Goal: Task Accomplishment & Management: Use online tool/utility

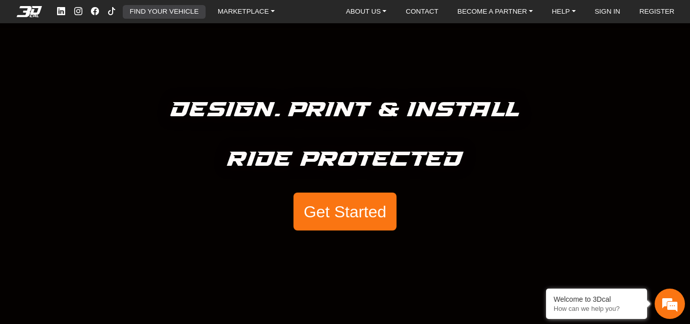
click at [183, 11] on link "FIND YOUR VEHICLE" at bounding box center [164, 12] width 77 height 14
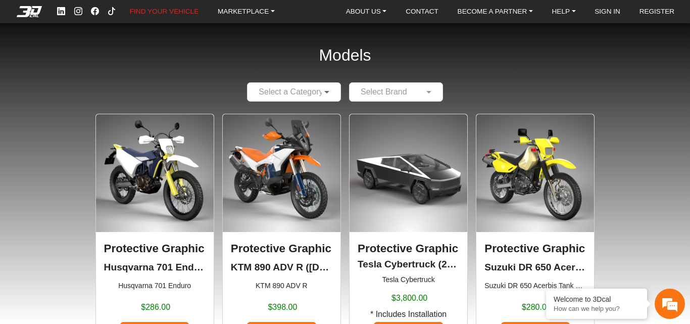
click at [328, 93] on span at bounding box center [328, 92] width 13 height 12
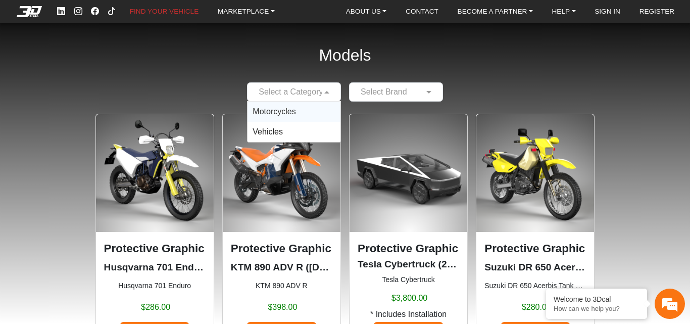
click at [291, 110] on span "Motorcycles" at bounding box center [274, 111] width 43 height 9
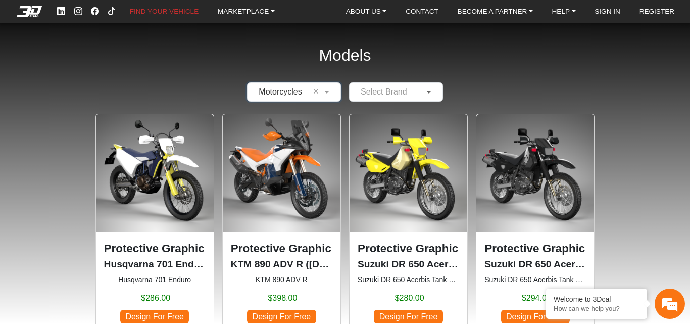
click at [426, 88] on span at bounding box center [430, 92] width 13 height 12
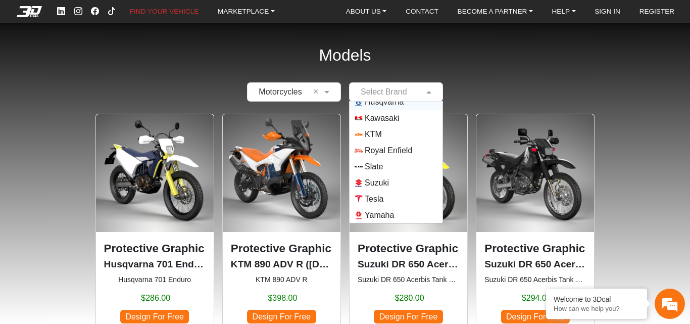
scroll to position [89, 0]
click at [389, 212] on span "Yamaha" at bounding box center [379, 215] width 29 height 12
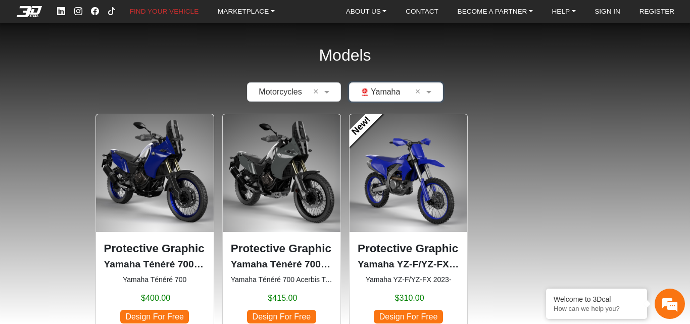
click at [273, 312] on span "Design For Free" at bounding box center [281, 317] width 69 height 14
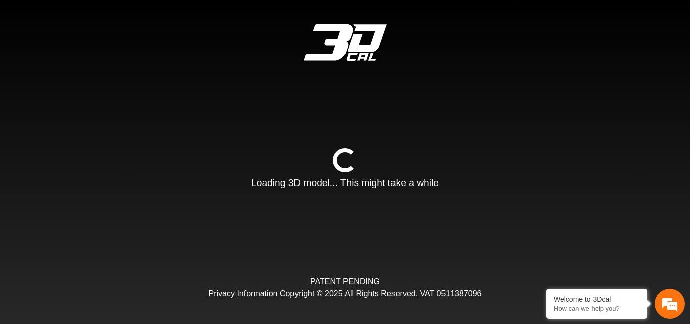
type input "*"
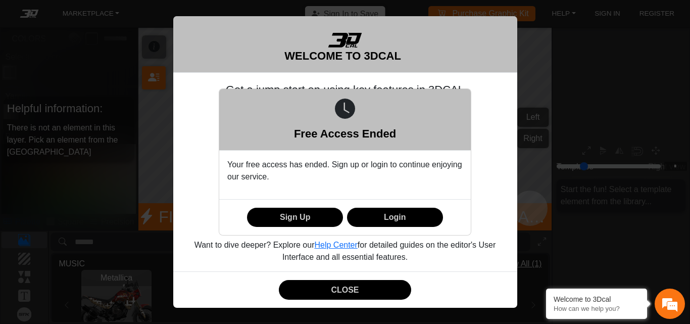
scroll to position [132, 122]
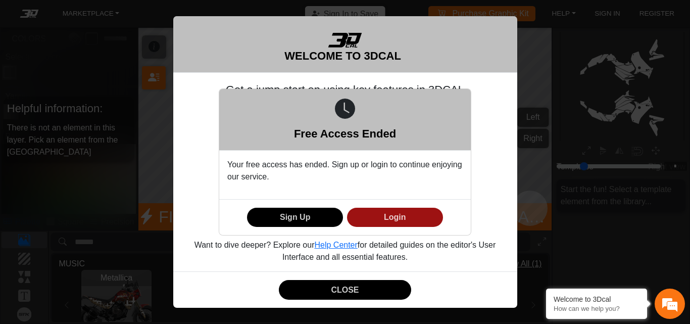
click at [395, 213] on button "Login" at bounding box center [395, 218] width 96 height 20
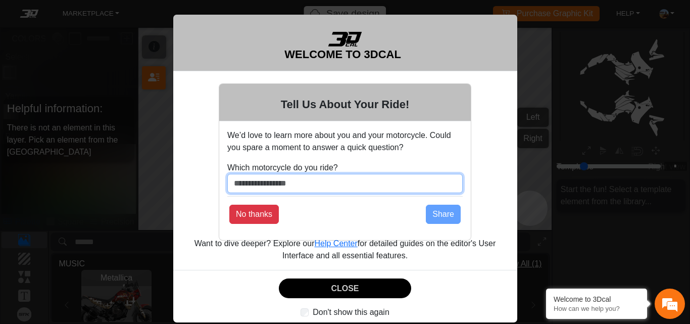
drag, startPoint x: 319, startPoint y: 180, endPoint x: 262, endPoint y: 181, distance: 57.6
click at [313, 181] on input "Which motorcycle do you ride?" at bounding box center [344, 183] width 235 height 19
drag, startPoint x: 229, startPoint y: 184, endPoint x: 208, endPoint y: 189, distance: 22.2
click at [210, 189] on div "Tell Us About Your Ride! We’d love to learn more about you and your motorcycle.…" at bounding box center [345, 162] width 690 height 324
type input "**********"
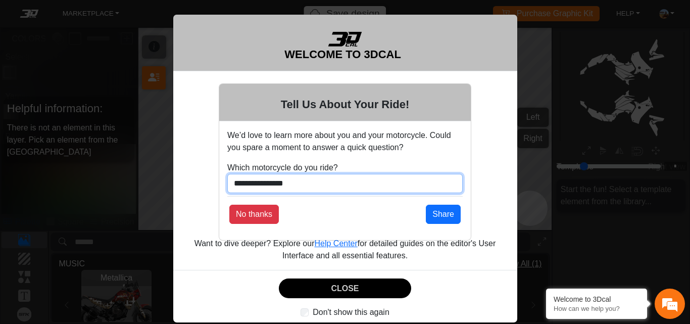
click at [229, 205] on button "No thanks" at bounding box center [254, 214] width 50 height 19
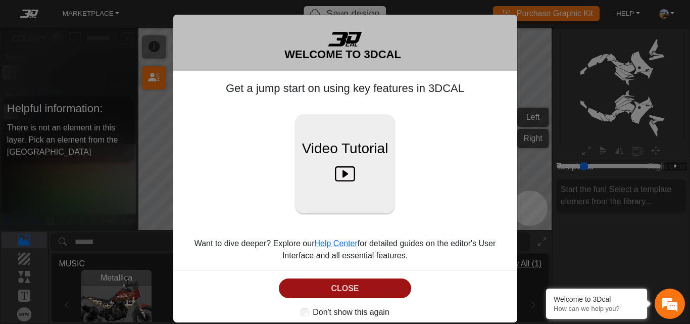
click at [346, 285] on button "CLOSE" at bounding box center [345, 288] width 133 height 20
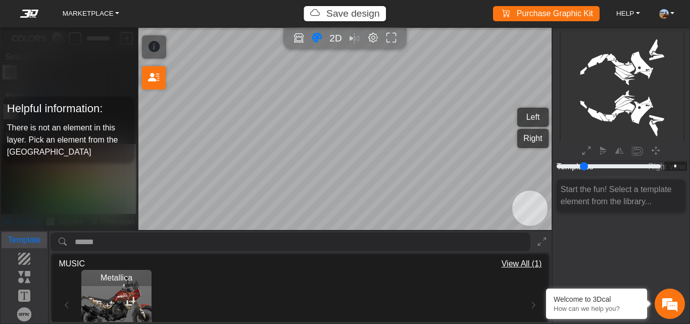
click at [26, 240] on p "Template" at bounding box center [24, 240] width 45 height 12
click at [529, 302] on div "Metallica Loading..." at bounding box center [300, 305] width 483 height 70
click at [24, 255] on p "Background" at bounding box center [24, 259] width 45 height 12
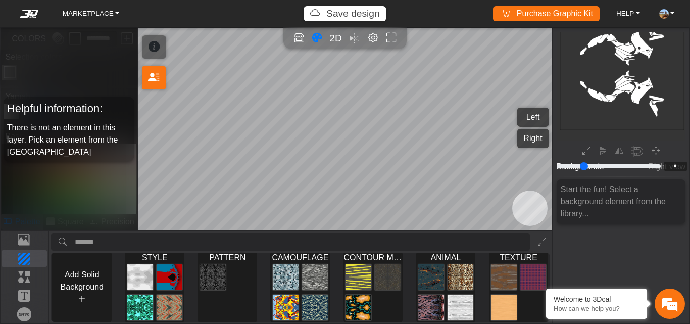
scroll to position [0, 0]
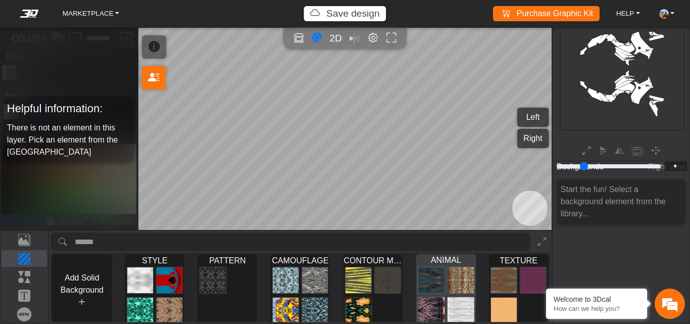
click at [451, 277] on img at bounding box center [461, 279] width 26 height 27
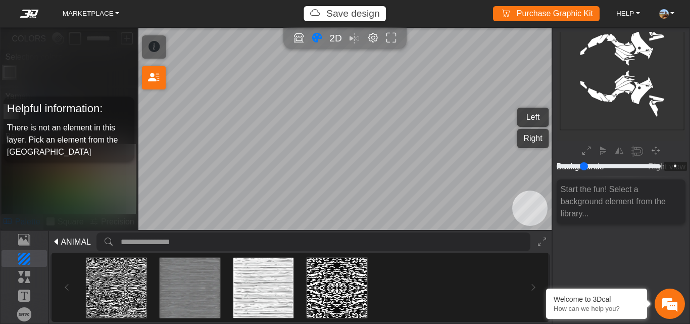
scroll to position [567, 0]
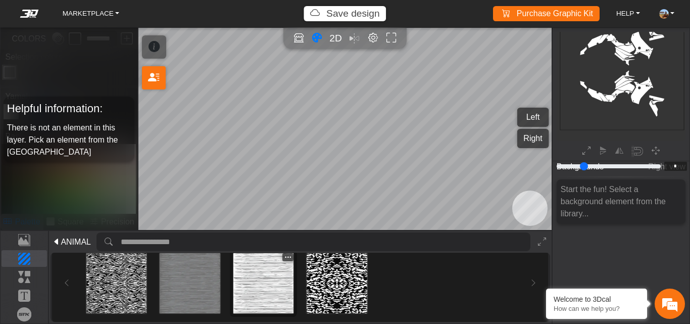
click at [252, 288] on img at bounding box center [263, 283] width 60 height 60
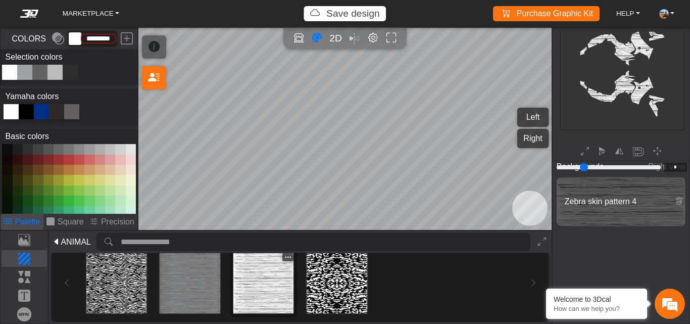
scroll to position [132, 122]
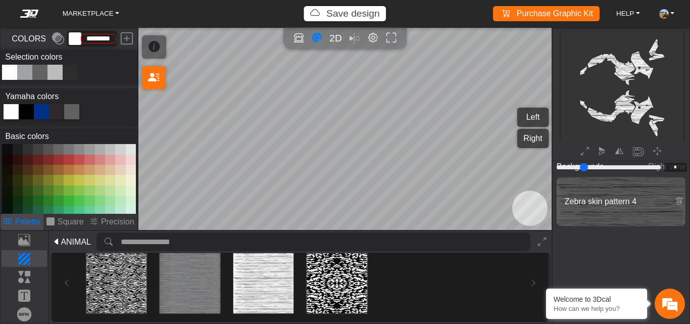
click at [38, 178] on button at bounding box center [38, 180] width 10 height 10
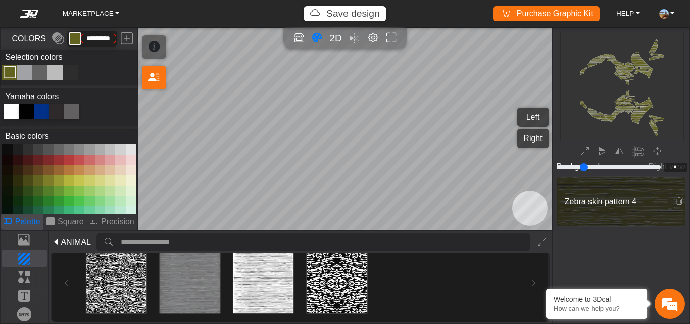
click at [68, 180] on button at bounding box center [69, 180] width 10 height 10
type input "*********"
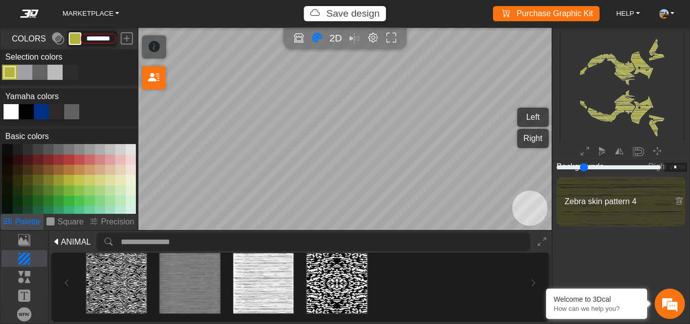
click at [67, 179] on button at bounding box center [69, 180] width 10 height 10
click at [24, 274] on p "Elements" at bounding box center [24, 277] width 45 height 12
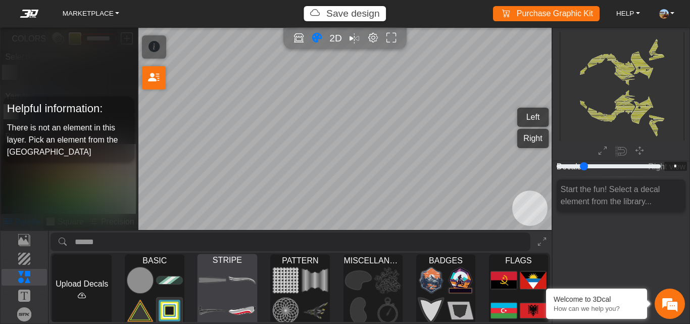
click at [229, 286] on img at bounding box center [242, 279] width 26 height 27
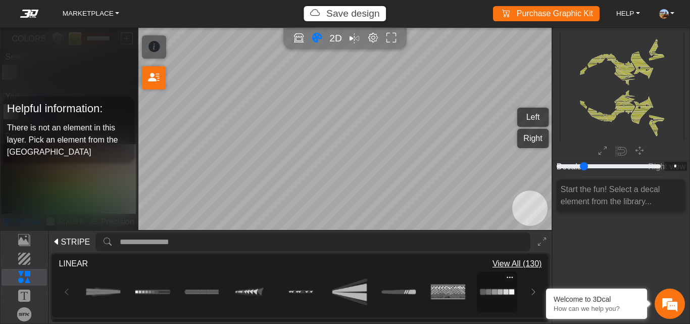
click at [511, 294] on img at bounding box center [498, 292] width 34 height 34
type input "**"
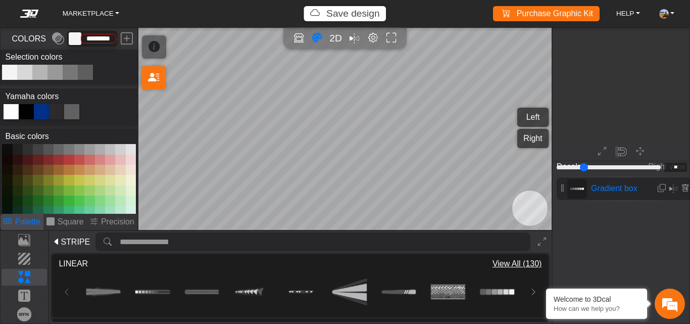
scroll to position [828, 768]
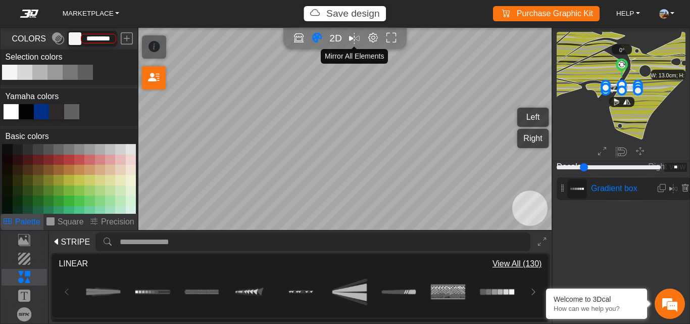
click at [352, 39] on em "Mirror all" at bounding box center [354, 38] width 11 height 16
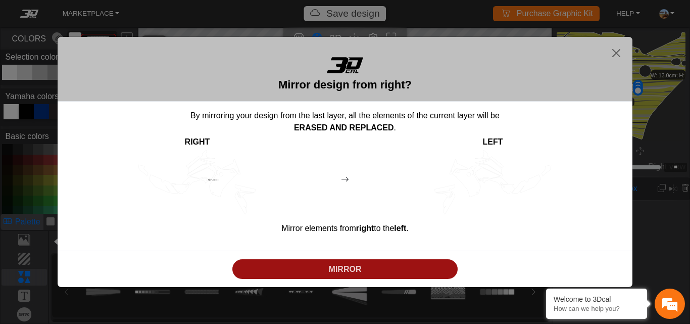
click at [346, 260] on button "MIRROR" at bounding box center [344, 269] width 225 height 20
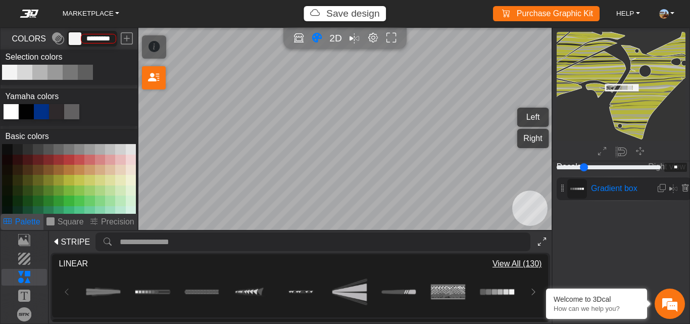
click at [542, 240] on icon at bounding box center [542, 242] width 8 height 9
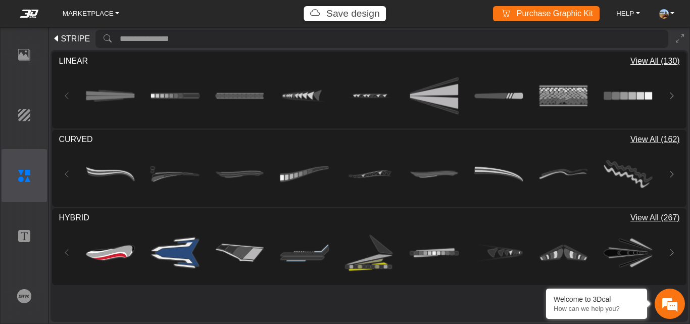
click at [62, 38] on span "STRIPE" at bounding box center [75, 39] width 29 height 12
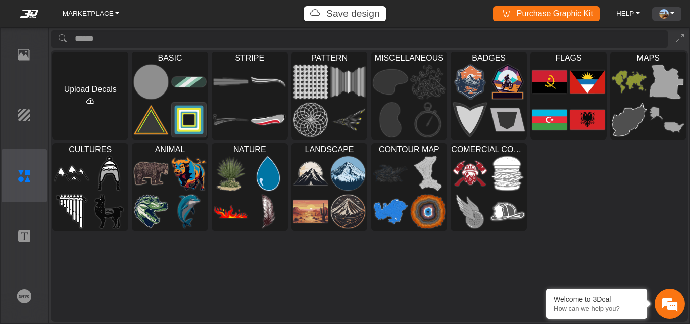
click at [661, 12] on img at bounding box center [664, 14] width 10 height 10
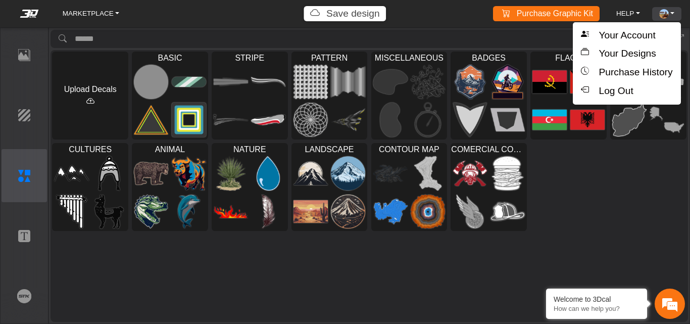
click at [674, 11] on link "ACCOUNT" at bounding box center [666, 14] width 23 height 14
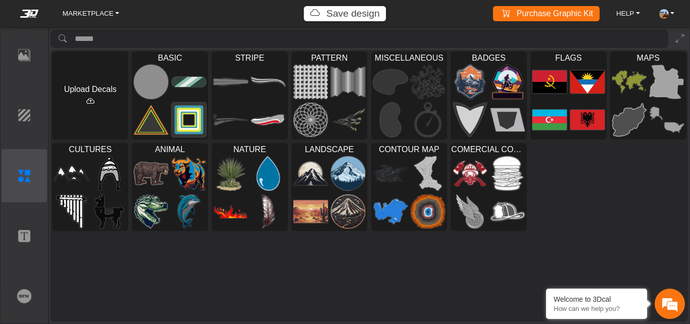
click at [611, 246] on div "Upload Decals BASIC Loading... STRIPE Loading... PATTERN Loading... MISCELLANEO…" at bounding box center [370, 186] width 638 height 272
click at [81, 17] on link "MARKETPLACE" at bounding box center [91, 14] width 65 height 14
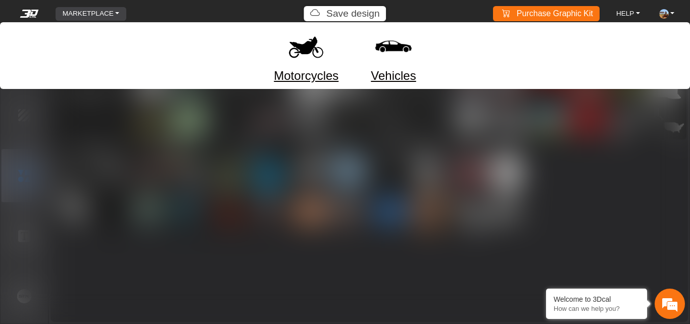
click at [306, 74] on link "Motorcycles" at bounding box center [306, 76] width 65 height 18
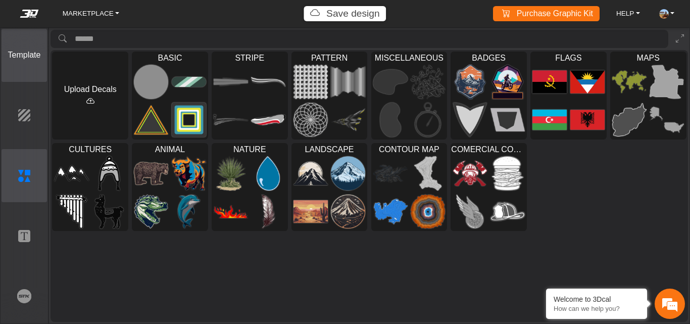
click at [25, 59] on p "Template" at bounding box center [24, 55] width 45 height 12
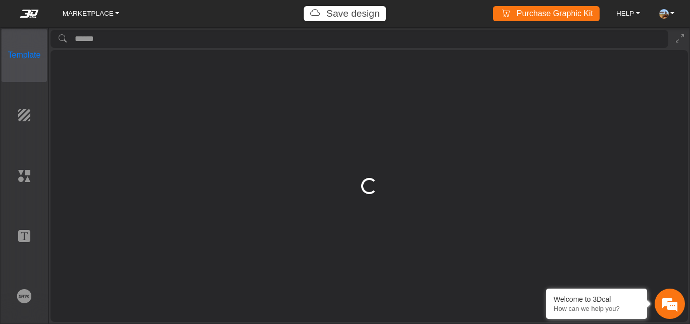
type input "*********"
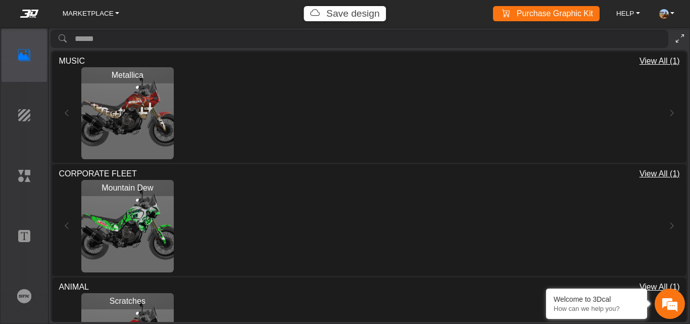
click at [675, 42] on button at bounding box center [680, 39] width 16 height 19
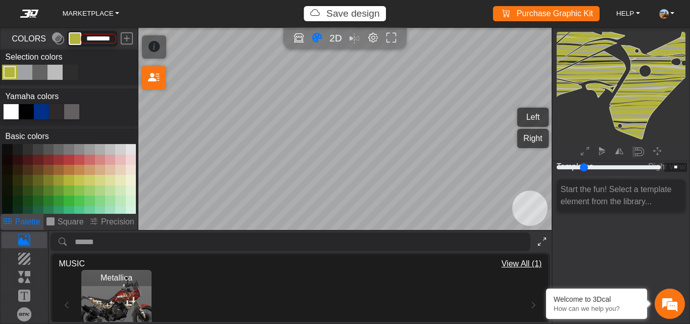
click at [373, 37] on em "Editor settings" at bounding box center [373, 38] width 11 height 12
type input "**"
type input "****"
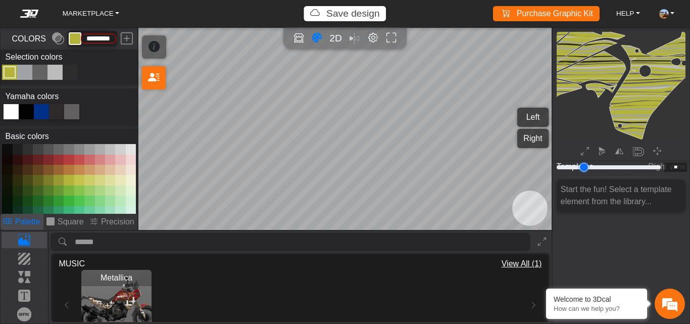
type input "**"
type input "****"
type input "**"
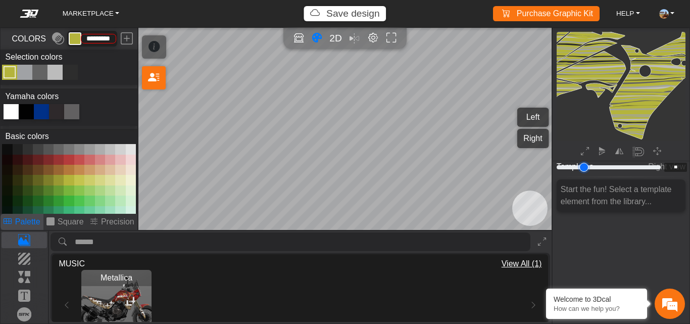
type input "**"
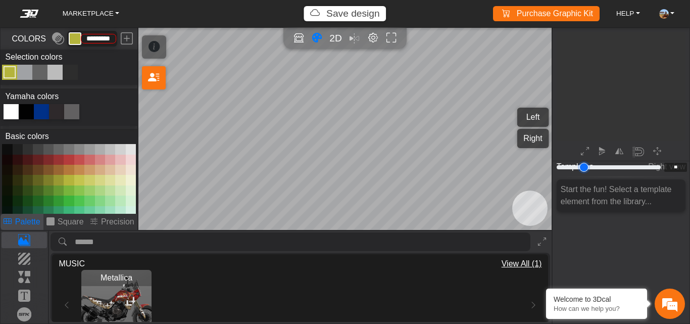
type input "**"
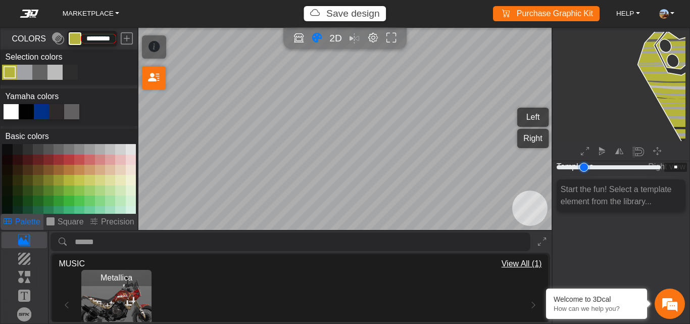
type input "**"
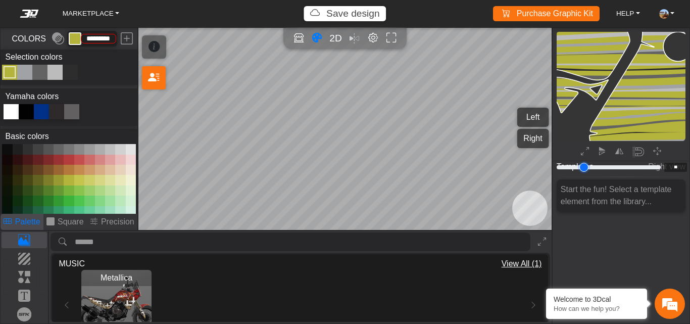
type input "**"
type input "****"
type input "**"
type input "****"
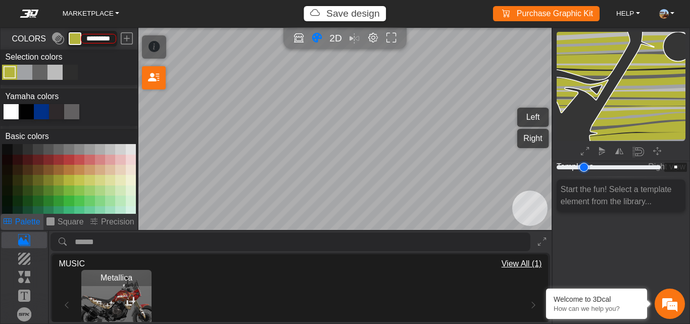
type input "**"
type input "***"
type input "**"
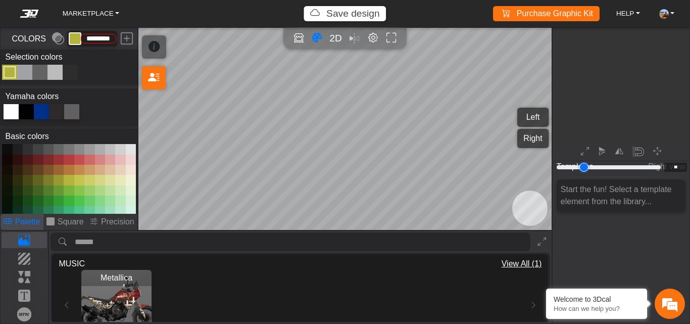
type input "*"
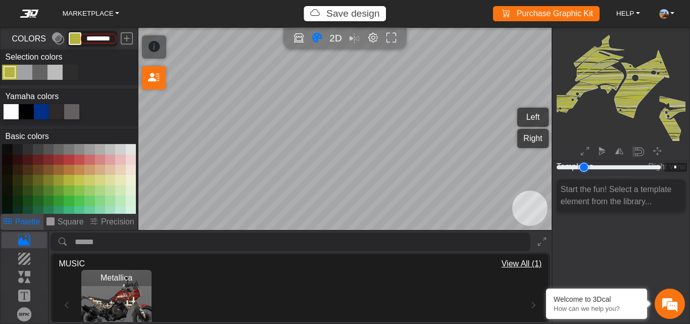
type input "*"
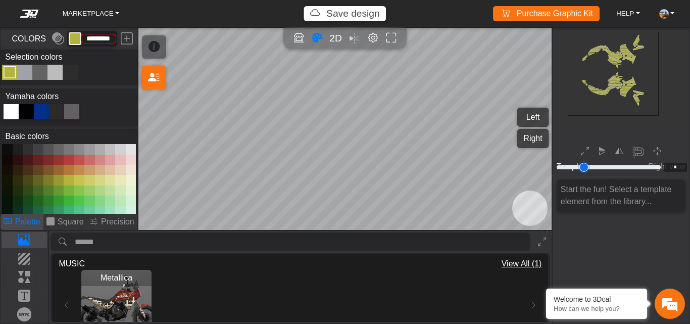
drag, startPoint x: 565, startPoint y: 165, endPoint x: 560, endPoint y: 166, distance: 5.3
click at [560, 166] on input "range" at bounding box center [609, 167] width 108 height 12
click at [565, 156] on div at bounding box center [621, 152] width 134 height 19
click at [587, 105] on icon "background_wire_template_bg decal_t700_left_fender decal_t700_right_fender text…" at bounding box center [613, 70] width 273 height 273
type input "*"
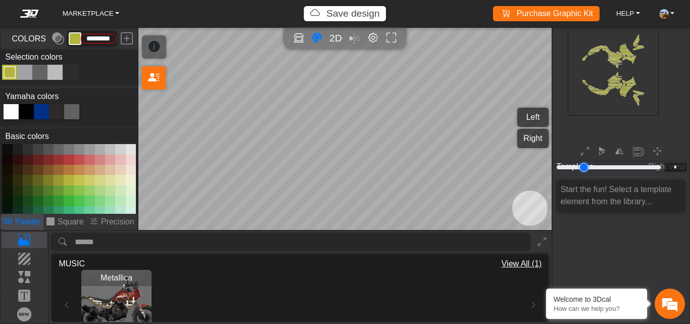
type input "*"
type input "****"
type input "*"
type input "**"
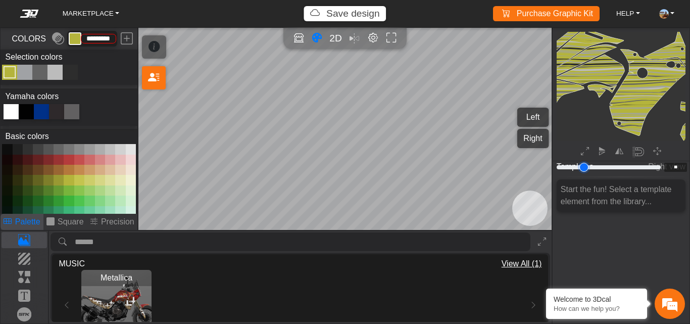
type input "**"
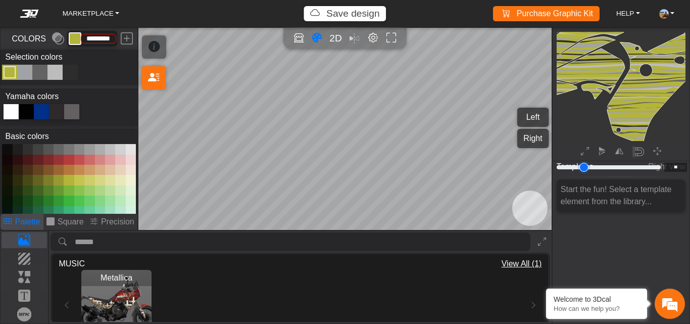
type input "**"
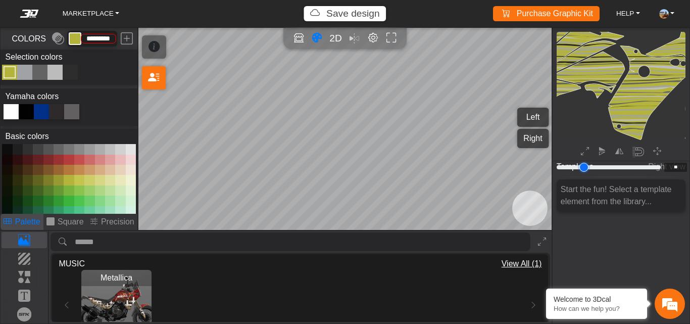
click at [566, 166] on input "range" at bounding box center [609, 167] width 108 height 12
click at [584, 149] on icon at bounding box center [585, 152] width 8 height 13
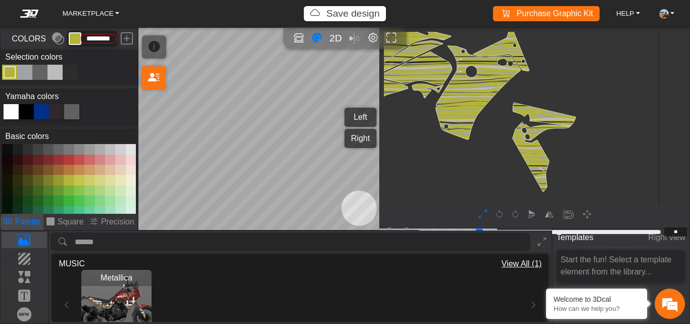
type input "*"
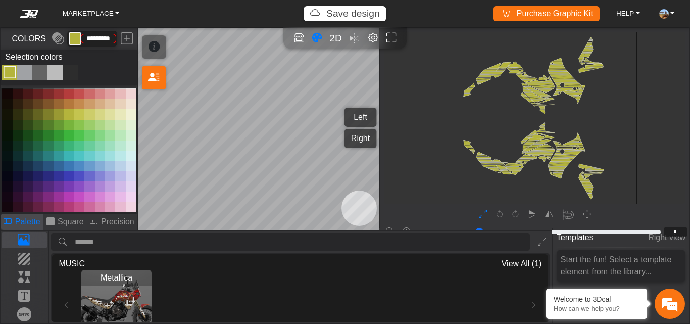
scroll to position [70, 0]
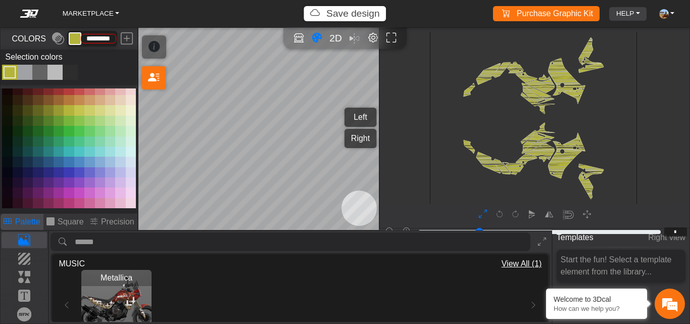
click at [633, 11] on link "HELP" at bounding box center [628, 14] width 32 height 14
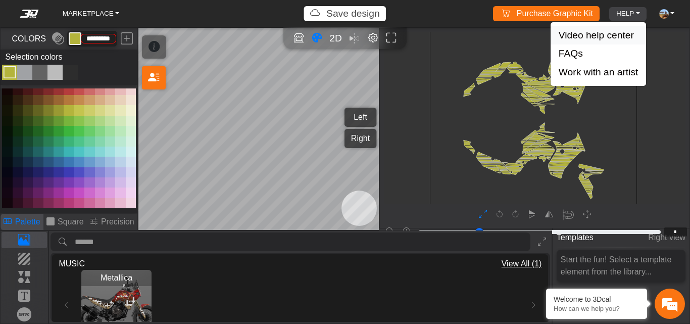
click at [577, 40] on button "Video help center" at bounding box center [599, 35] width 96 height 19
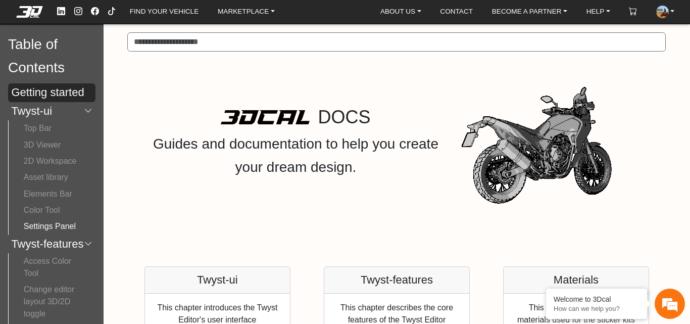
click at [61, 226] on button "Settings Panel" at bounding box center [52, 226] width 71 height 16
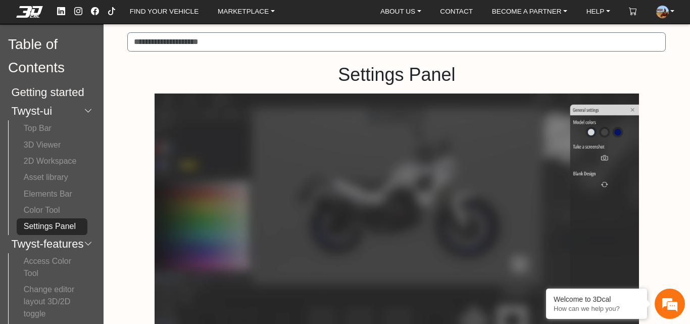
scroll to position [262, 0]
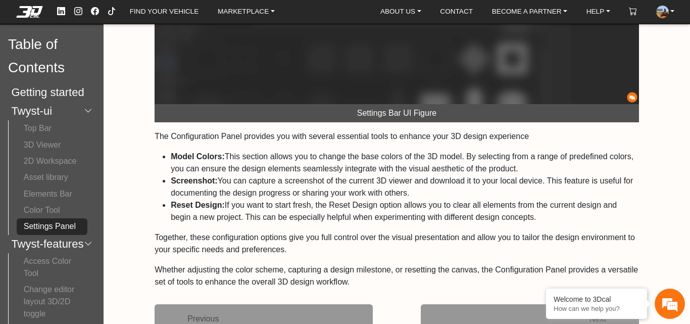
scroll to position [35, 0]
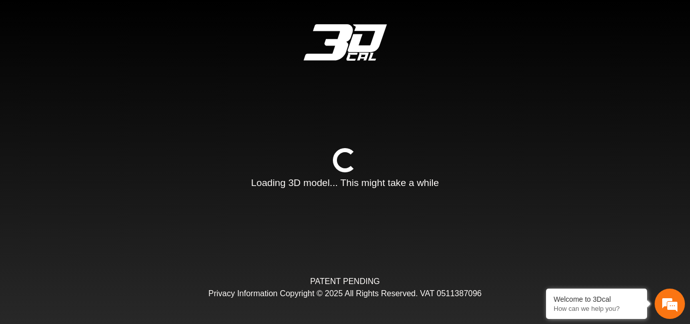
type input "*"
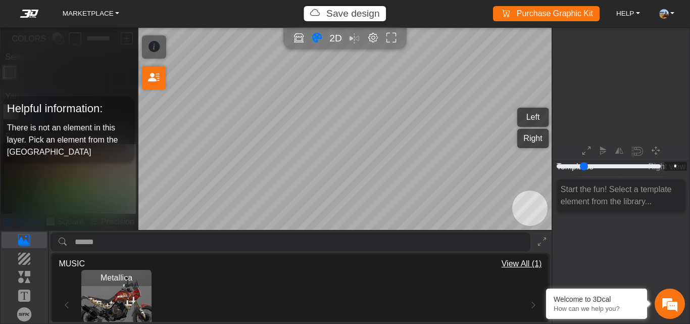
scroll to position [132, 122]
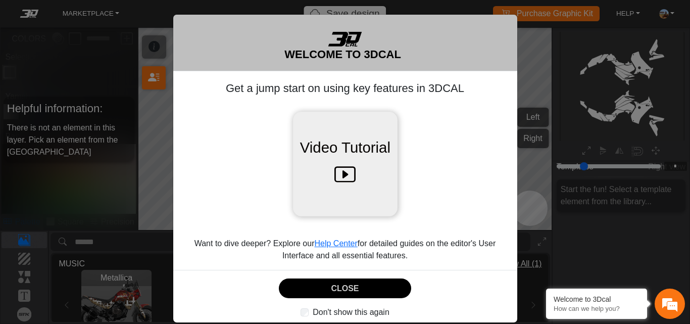
click at [344, 173] on icon at bounding box center [345, 175] width 21 height 32
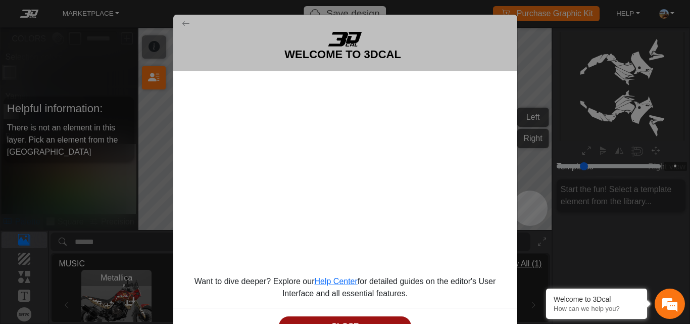
click at [371, 316] on button "CLOSE" at bounding box center [345, 326] width 133 height 20
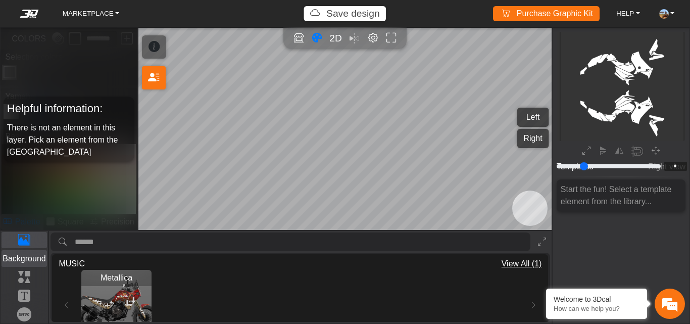
click at [29, 261] on p "Background" at bounding box center [24, 259] width 45 height 12
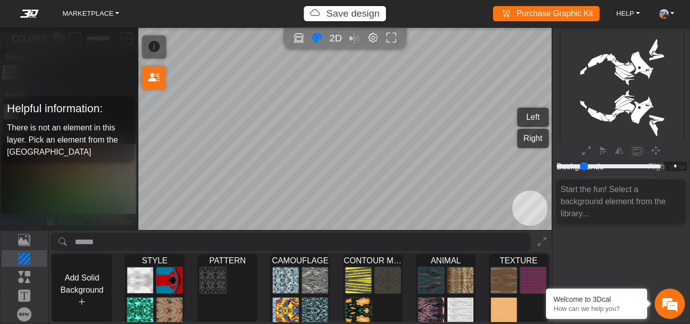
drag, startPoint x: 550, startPoint y: 270, endPoint x: 549, endPoint y: 284, distance: 13.2
click at [549, 284] on div "Add Solid Background STYLE Loading... PATTERN Loading... CAMOUFLAGE Loading... …" at bounding box center [300, 277] width 503 height 92
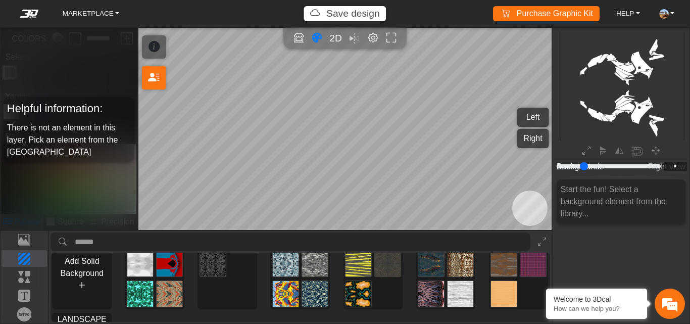
scroll to position [0, 0]
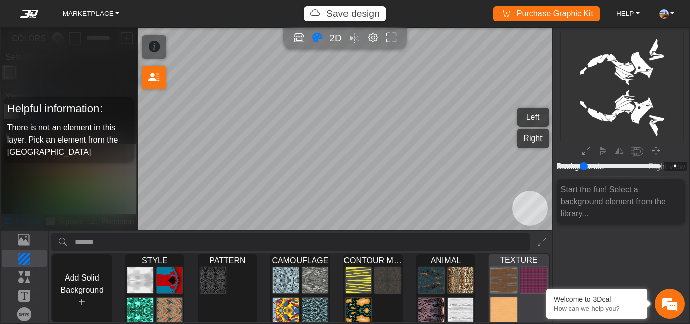
click at [533, 273] on img at bounding box center [534, 279] width 26 height 27
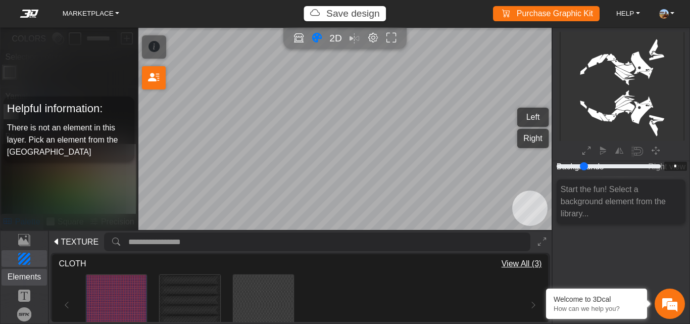
click at [27, 274] on p "Elements" at bounding box center [24, 277] width 45 height 12
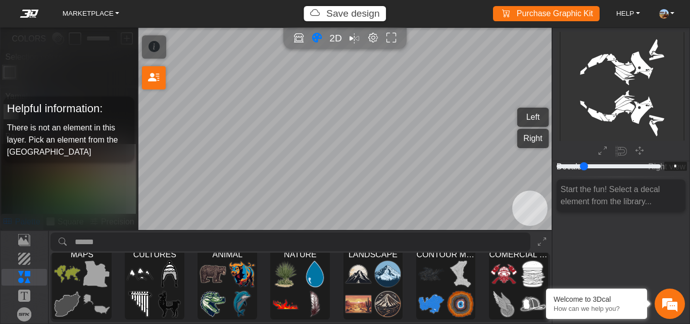
scroll to position [73, 0]
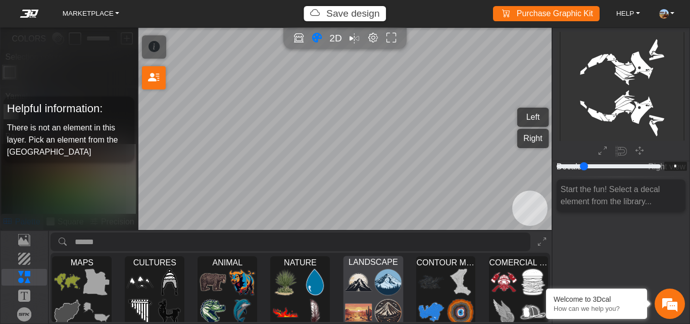
click at [359, 299] on img at bounding box center [358, 312] width 26 height 27
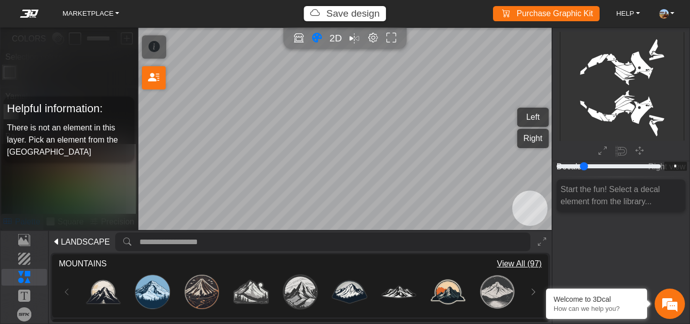
click at [526, 261] on span "View All (97)" at bounding box center [519, 264] width 45 height 12
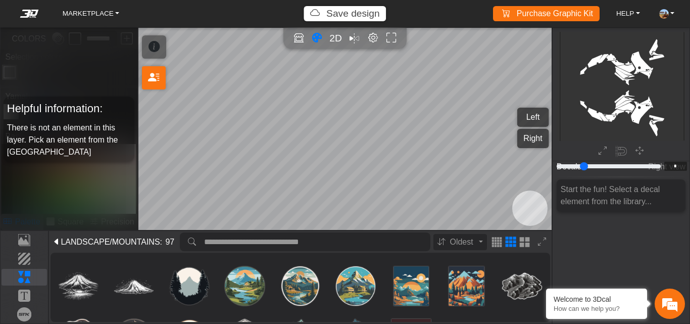
scroll to position [454, 0]
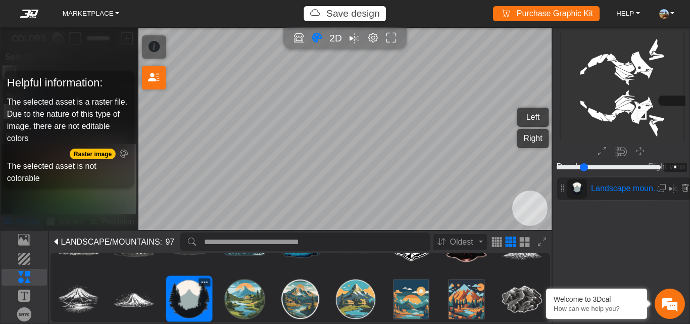
type input "**"
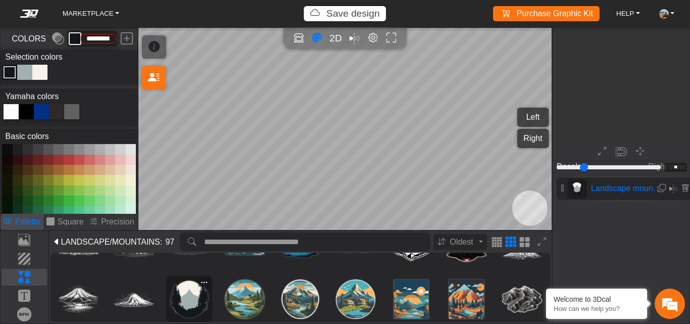
type input "*********"
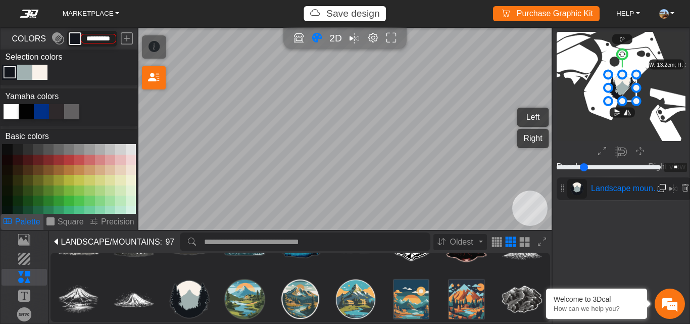
click at [663, 187] on em at bounding box center [662, 188] width 8 height 9
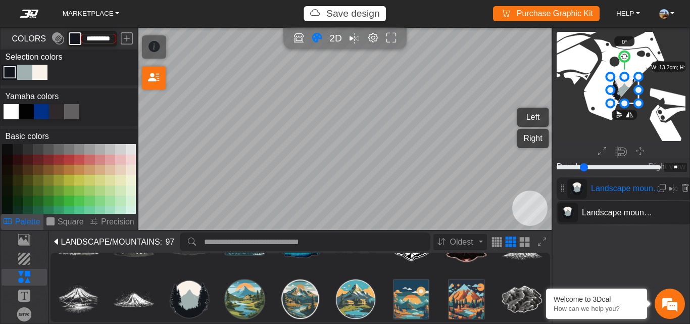
scroll to position [716, 679]
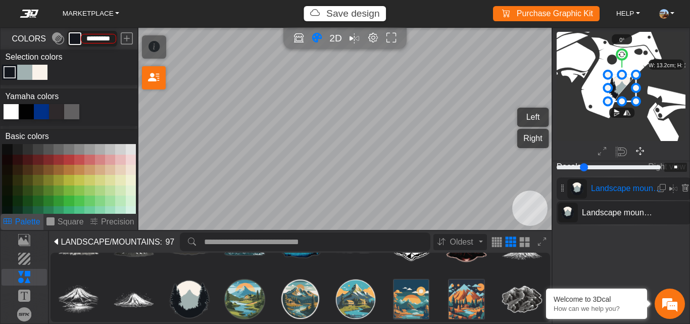
click at [636, 150] on icon "button" at bounding box center [640, 151] width 8 height 9
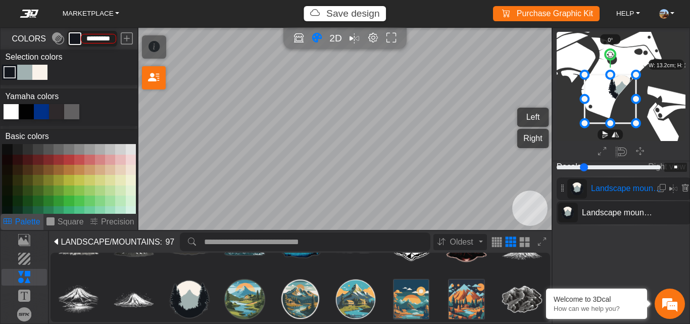
drag, startPoint x: 608, startPoint y: 100, endPoint x: 585, endPoint y: 102, distance: 23.3
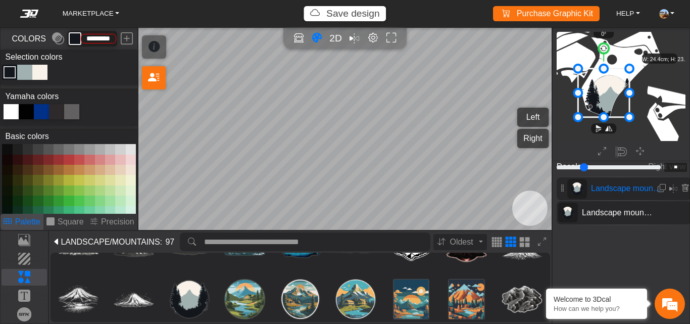
drag, startPoint x: 612, startPoint y: 90, endPoint x: 605, endPoint y: 84, distance: 8.9
click at [605, 84] on icon at bounding box center [604, 92] width 52 height 49
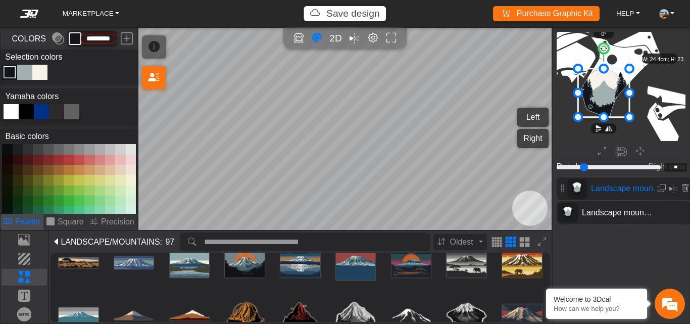
scroll to position [273, 0]
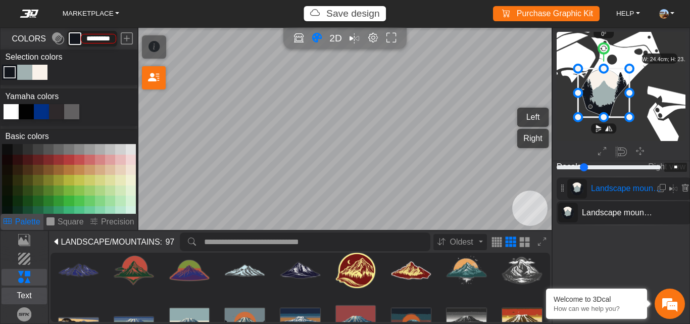
click at [28, 289] on button "Text" at bounding box center [25, 296] width 46 height 16
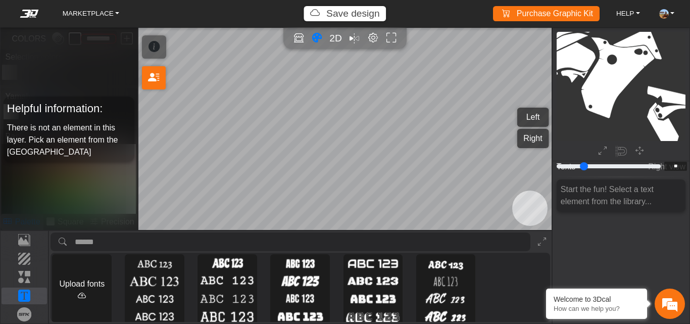
scroll to position [7, 0]
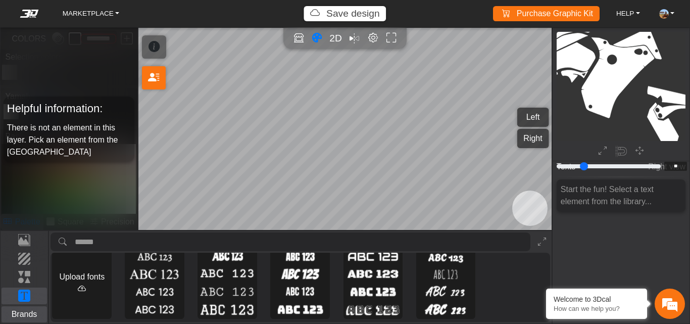
click at [21, 310] on p "Brands" at bounding box center [24, 314] width 45 height 12
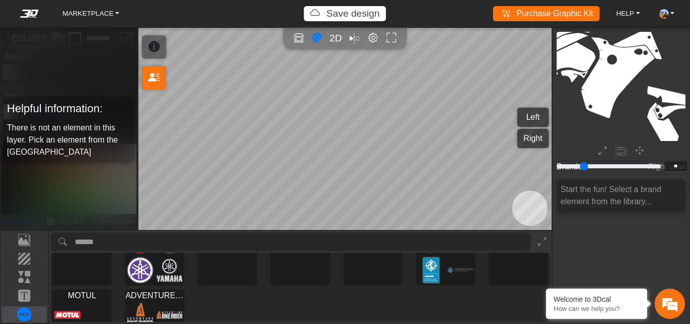
scroll to position [0, 0]
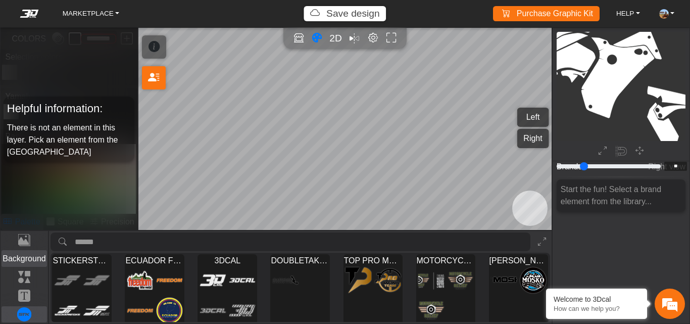
click at [27, 257] on p "Background" at bounding box center [24, 259] width 45 height 12
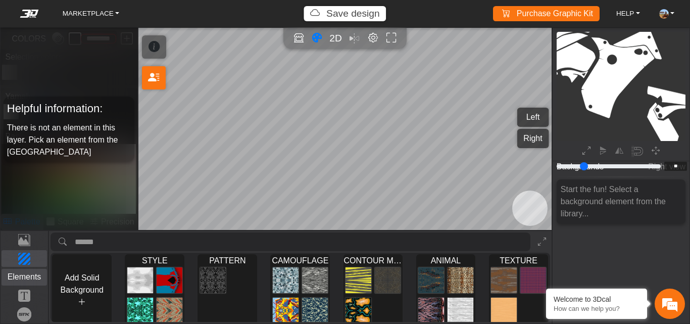
click at [26, 273] on p "Elements" at bounding box center [24, 277] width 45 height 12
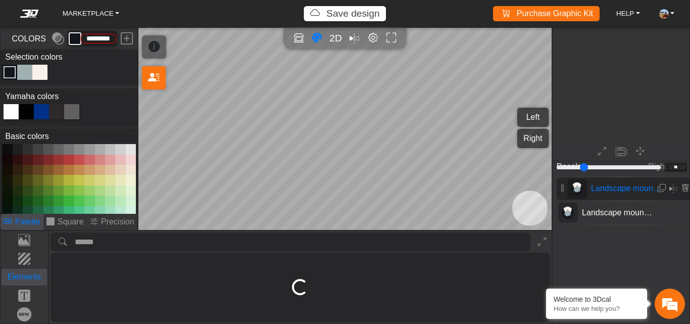
type input "*"
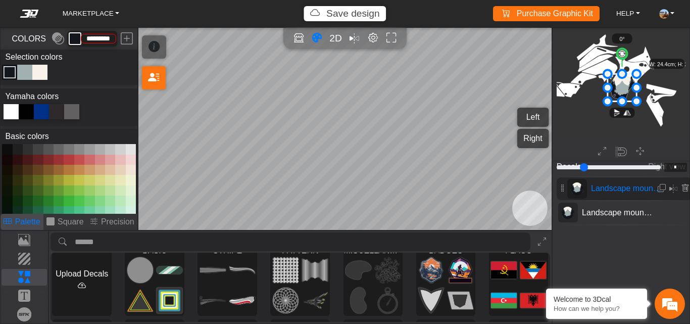
scroll to position [3, 0]
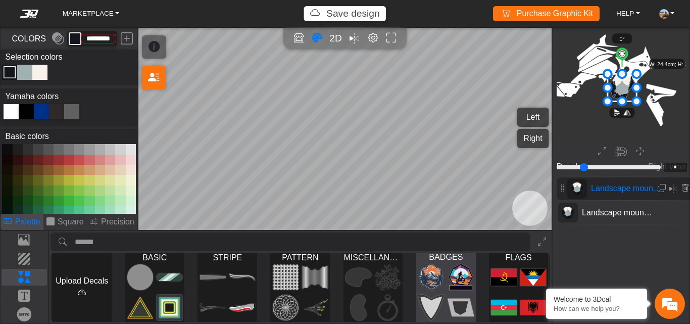
click at [449, 283] on img at bounding box center [461, 276] width 26 height 27
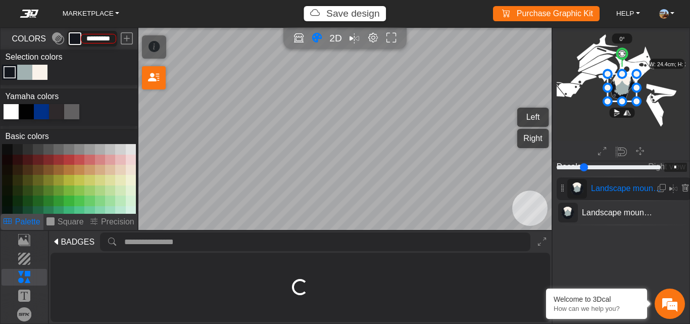
scroll to position [0, 0]
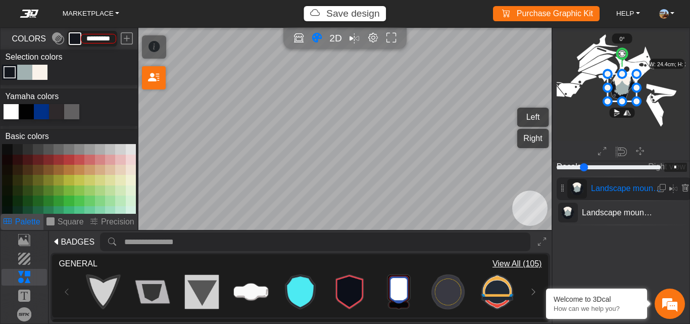
click at [516, 264] on span "View All (105)" at bounding box center [518, 264] width 50 height 12
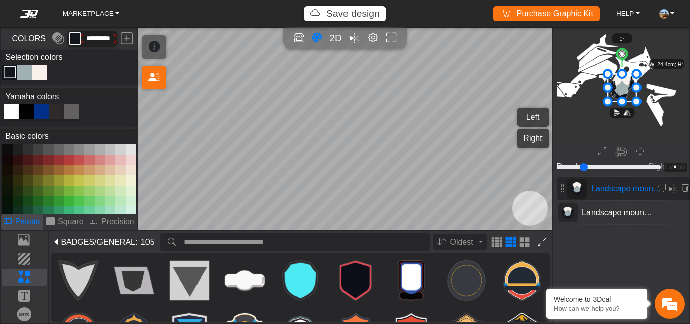
click at [538, 242] on icon at bounding box center [542, 242] width 8 height 9
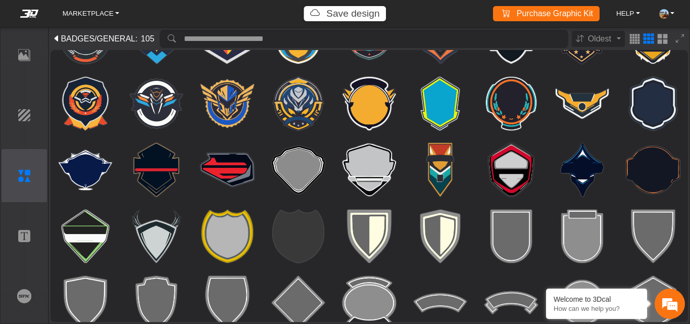
scroll to position [129, 0]
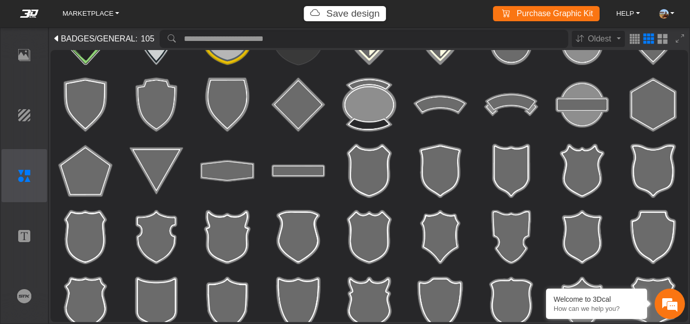
scroll to position [264, 0]
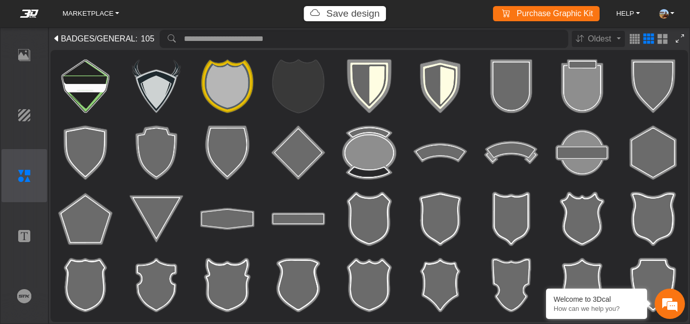
click at [684, 36] on icon at bounding box center [680, 38] width 8 height 9
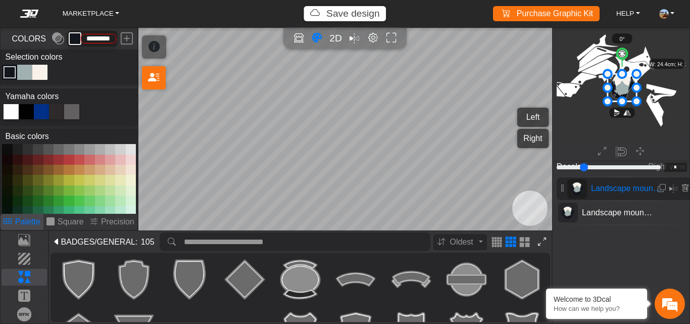
scroll to position [222, 0]
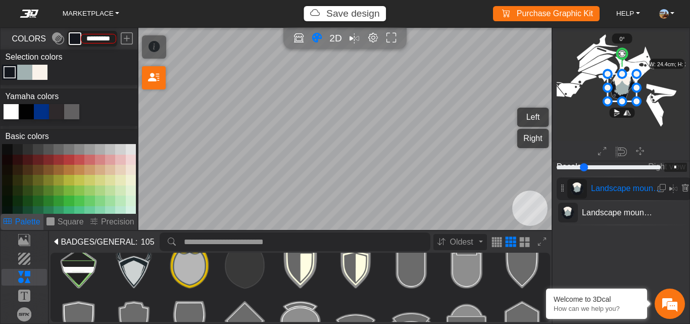
click at [54, 241] on icon at bounding box center [57, 242] width 8 height 12
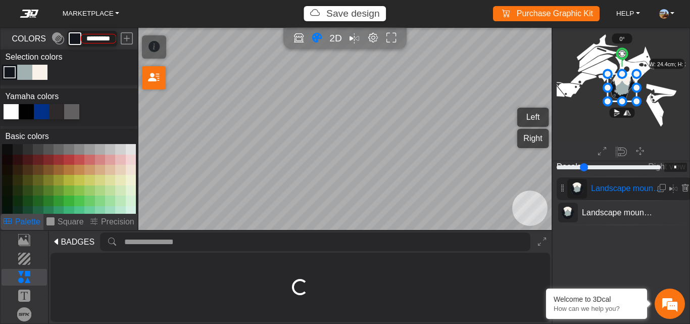
scroll to position [0, 0]
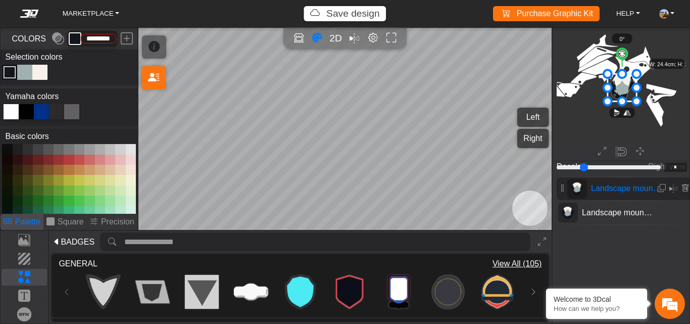
click at [56, 241] on icon at bounding box center [57, 242] width 8 height 12
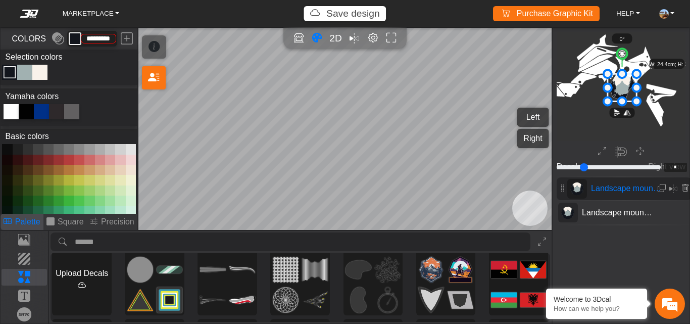
scroll to position [8, 0]
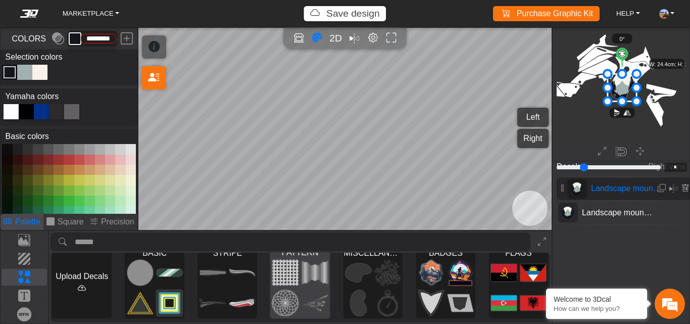
click at [296, 286] on img at bounding box center [285, 272] width 26 height 27
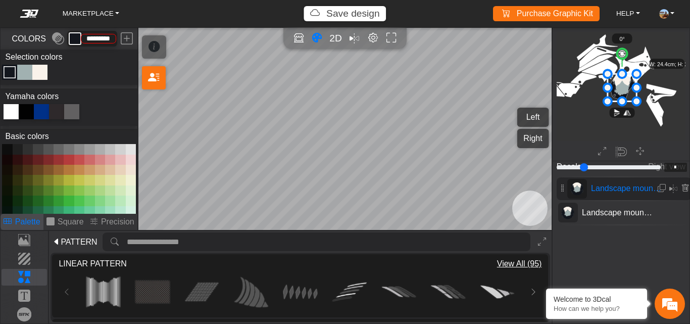
click at [529, 262] on span "View All (95)" at bounding box center [519, 264] width 45 height 12
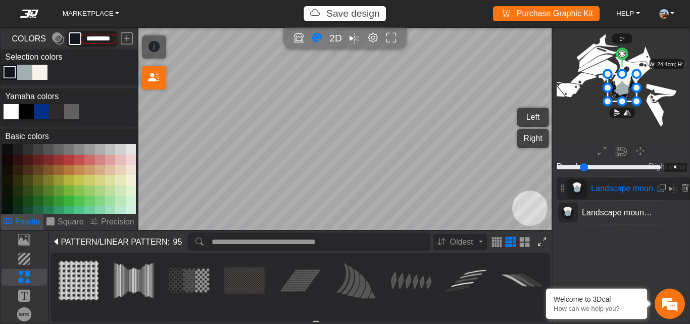
click at [542, 238] on icon at bounding box center [542, 242] width 8 height 9
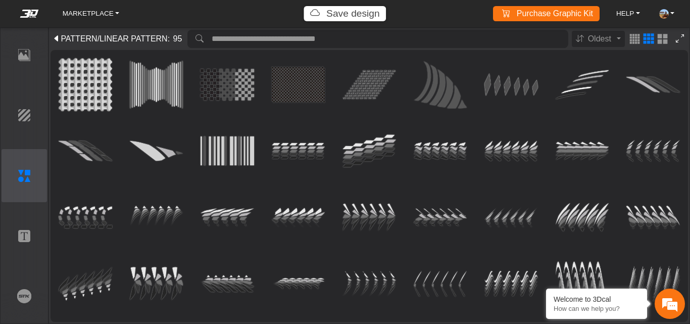
click at [687, 34] on button at bounding box center [680, 39] width 16 height 19
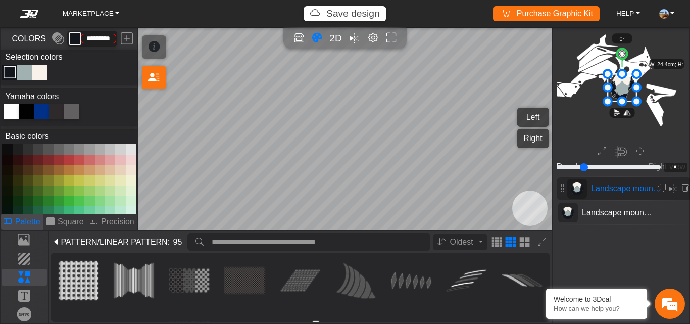
click at [57, 243] on icon at bounding box center [57, 242] width 8 height 12
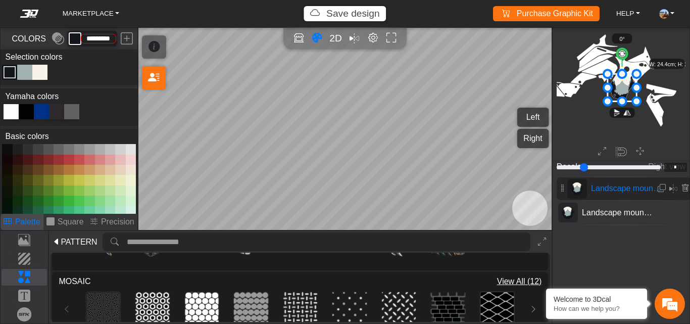
scroll to position [192, 0]
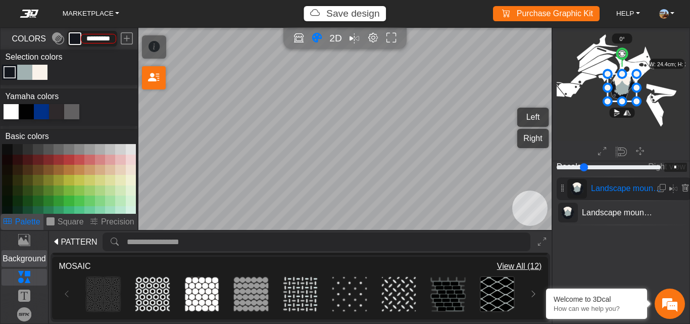
click at [28, 261] on p "Background" at bounding box center [24, 259] width 45 height 12
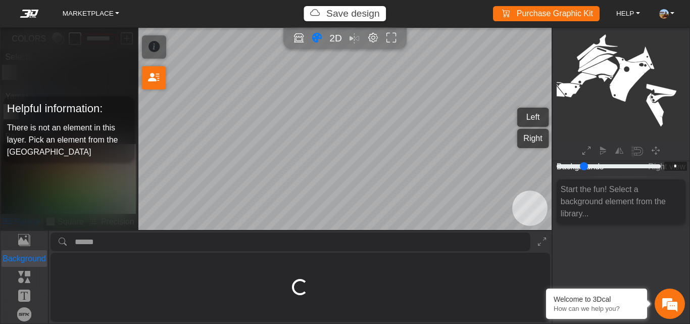
scroll to position [0, 0]
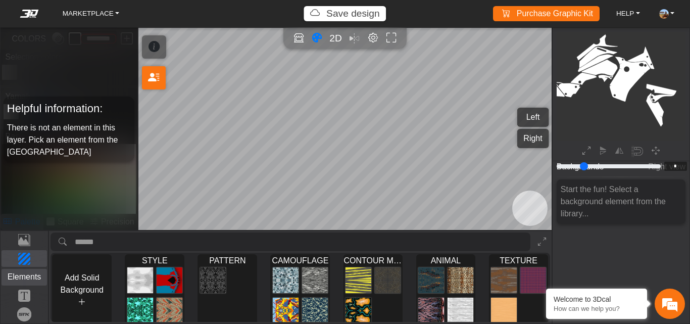
click at [28, 278] on p "Elements" at bounding box center [24, 277] width 45 height 12
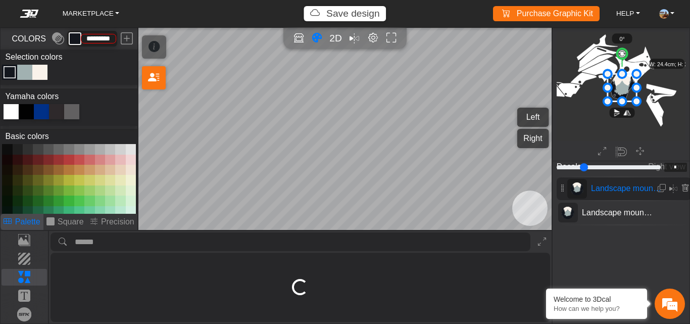
scroll to position [376, 338]
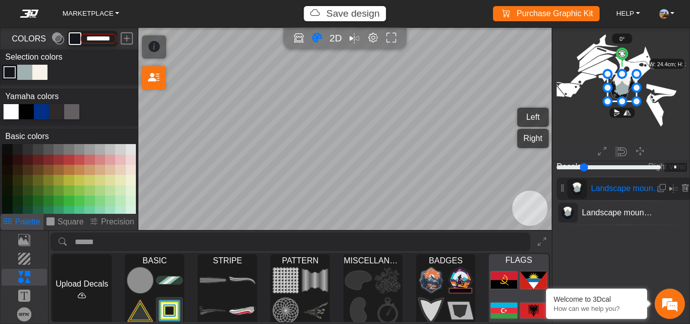
click at [523, 267] on img at bounding box center [534, 279] width 26 height 27
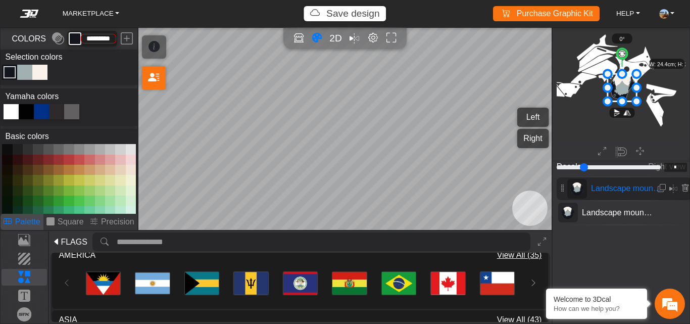
scroll to position [76, 0]
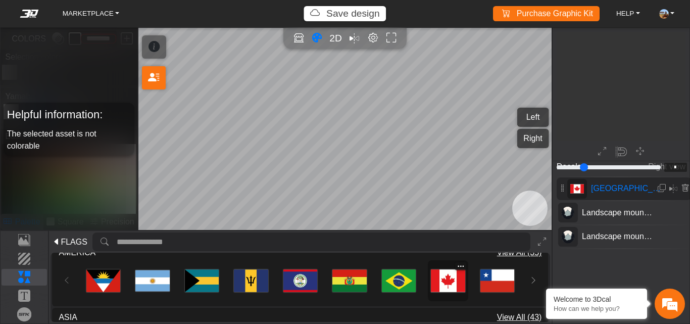
type input "**"
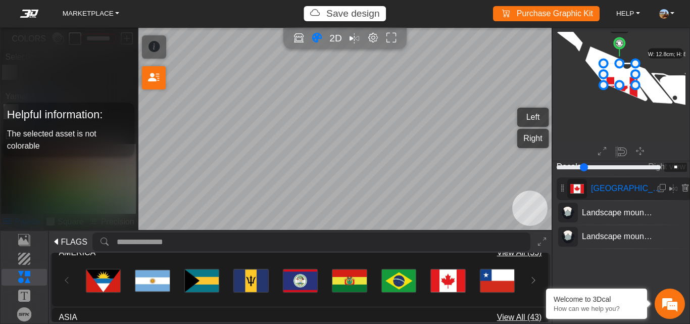
drag, startPoint x: 623, startPoint y: 85, endPoint x: 621, endPoint y: 72, distance: 13.4
click at [621, 72] on icon at bounding box center [620, 74] width 32 height 22
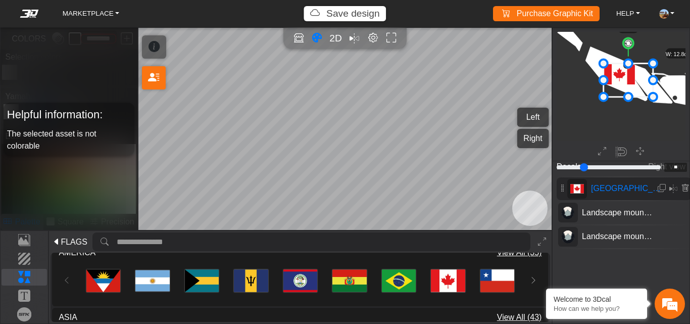
drag, startPoint x: 636, startPoint y: 86, endPoint x: 653, endPoint y: 97, distance: 20.9
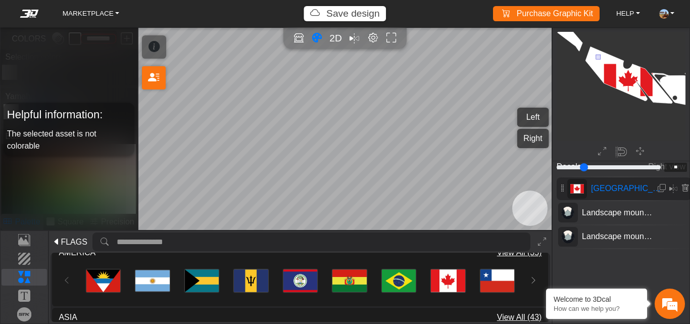
drag, startPoint x: 601, startPoint y: 59, endPoint x: 596, endPoint y: 55, distance: 6.1
click at [617, 71] on icon at bounding box center [629, 79] width 50 height 33
drag, startPoint x: 603, startPoint y: 60, endPoint x: 596, endPoint y: 54, distance: 9.0
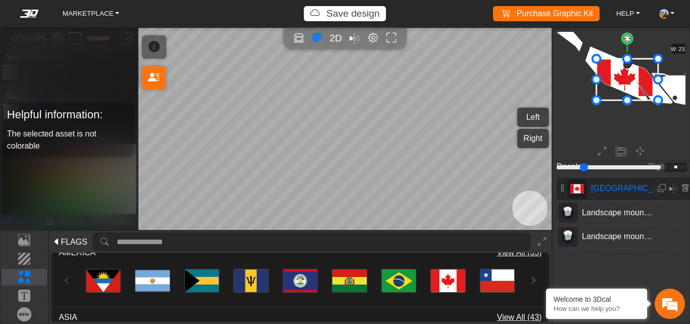
drag, startPoint x: 652, startPoint y: 99, endPoint x: 657, endPoint y: 110, distance: 12.2
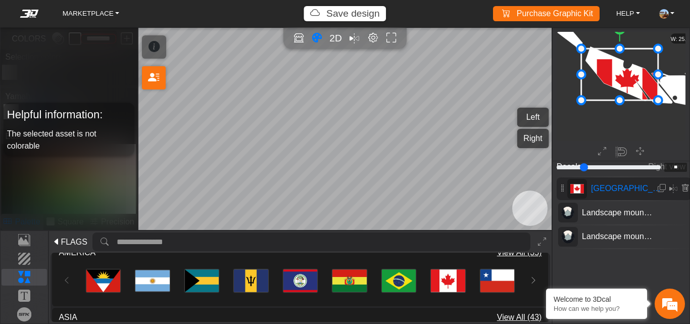
drag, startPoint x: 594, startPoint y: 57, endPoint x: 579, endPoint y: 52, distance: 16.0
click at [658, 191] on em at bounding box center [662, 188] width 8 height 9
type input "*"
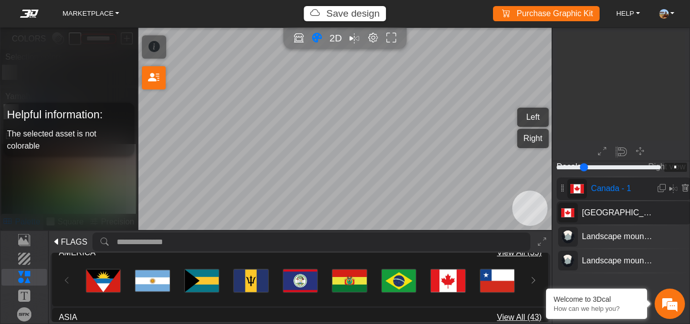
scroll to position [309, 209]
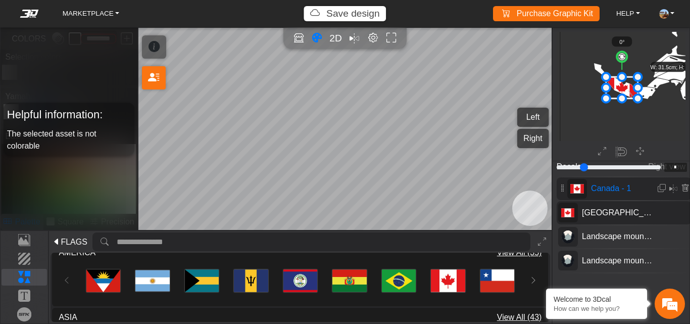
click at [587, 190] on span "Canada - 1" at bounding box center [626, 188] width 79 height 12
click at [638, 152] on icon "button" at bounding box center [640, 151] width 8 height 9
type input "***"
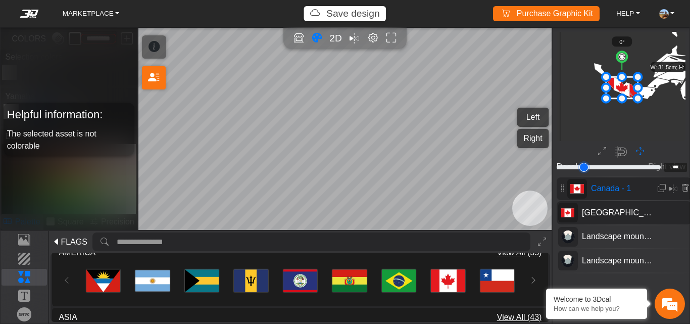
click at [627, 167] on input "range" at bounding box center [609, 167] width 108 height 12
type input "***"
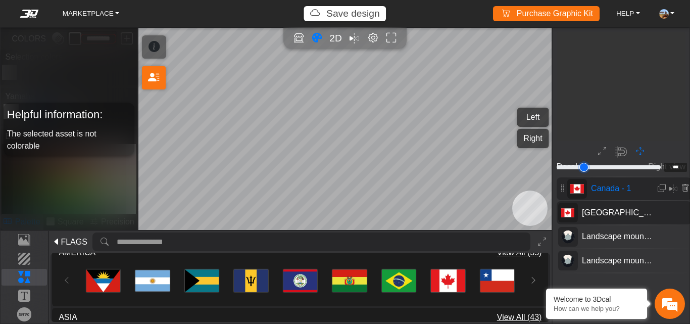
scroll to position [9801, 7349]
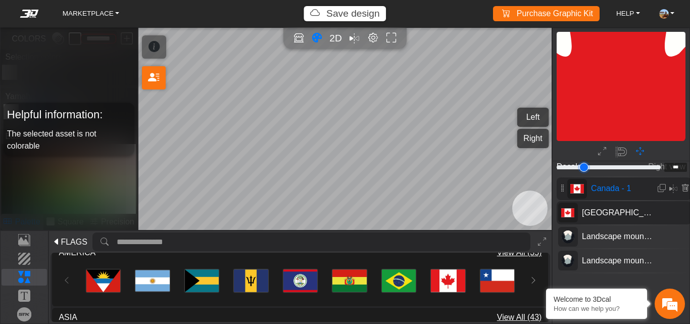
click at [612, 166] on input "range" at bounding box center [609, 167] width 108 height 12
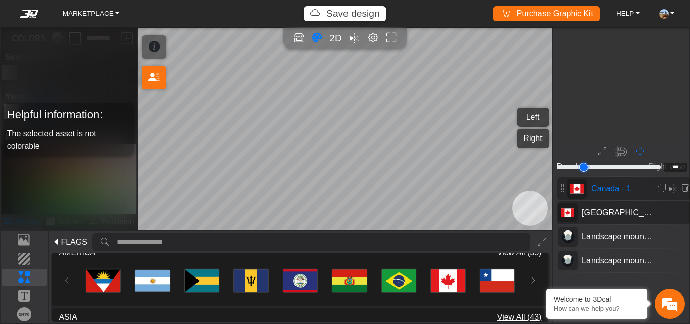
click at [612, 166] on input "range" at bounding box center [609, 167] width 108 height 12
type input "***"
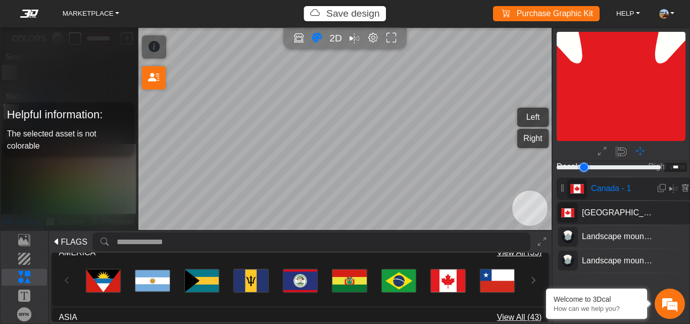
type input "**"
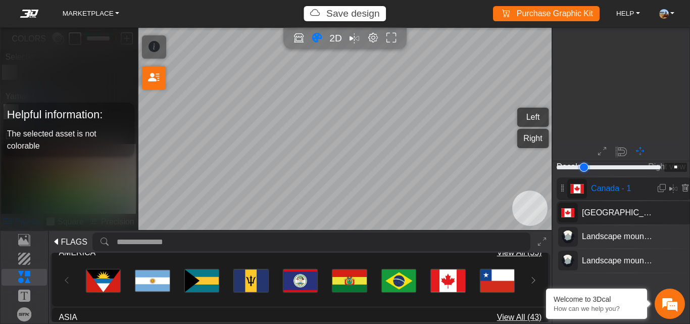
click at [592, 164] on input "range" at bounding box center [609, 167] width 108 height 12
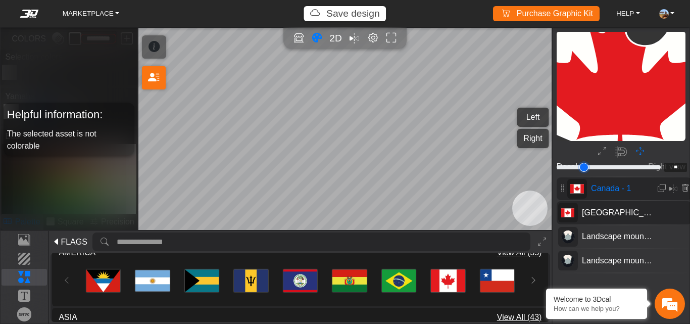
type input "*"
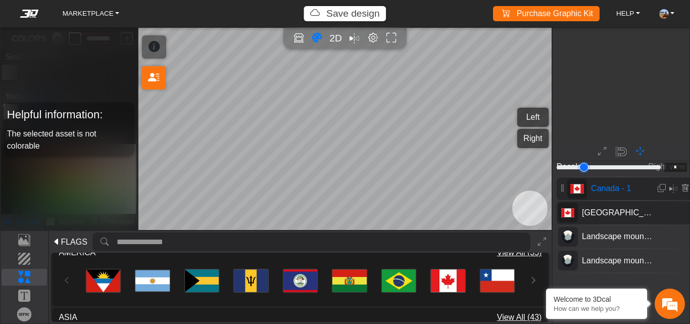
type input "*"
click at [563, 166] on input "range" at bounding box center [609, 167] width 108 height 12
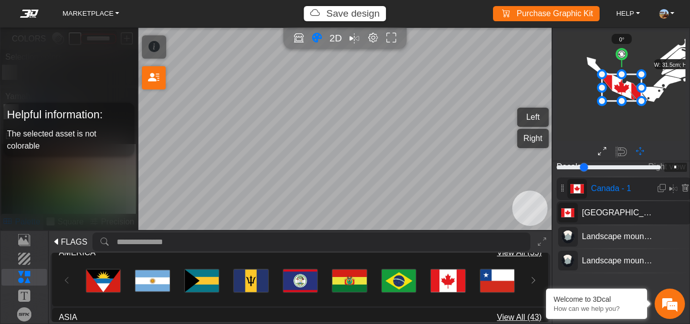
click at [602, 151] on icon at bounding box center [602, 152] width 8 height 13
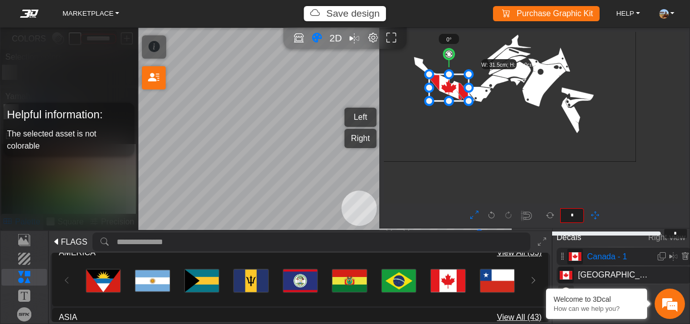
type input "**"
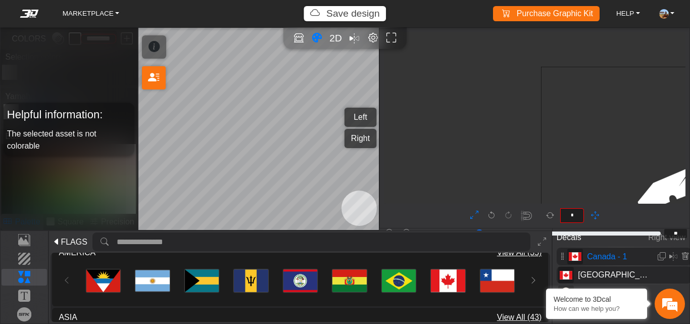
scroll to position [662, 412]
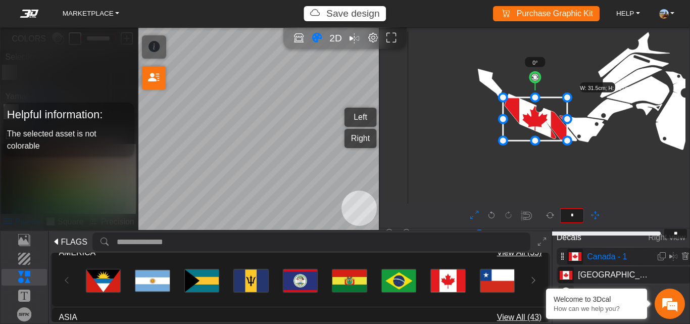
click at [564, 255] on icon at bounding box center [563, 257] width 8 height 12
click at [16, 239] on p "Template" at bounding box center [24, 240] width 45 height 12
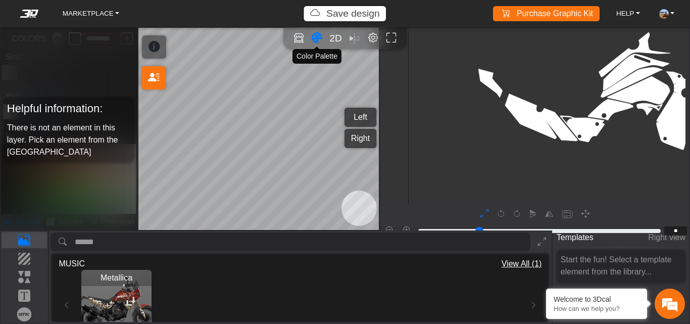
click at [318, 36] on icon "Color tool" at bounding box center [317, 38] width 11 height 12
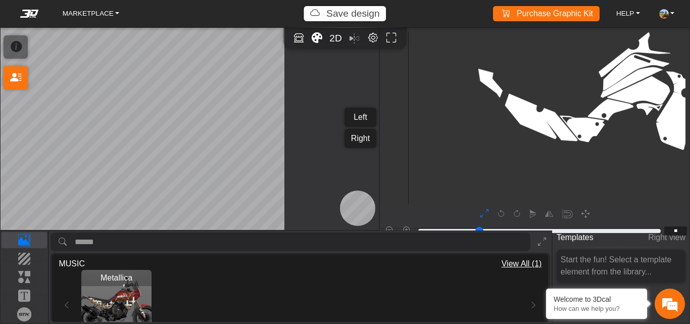
type input "***"
type input "*****"
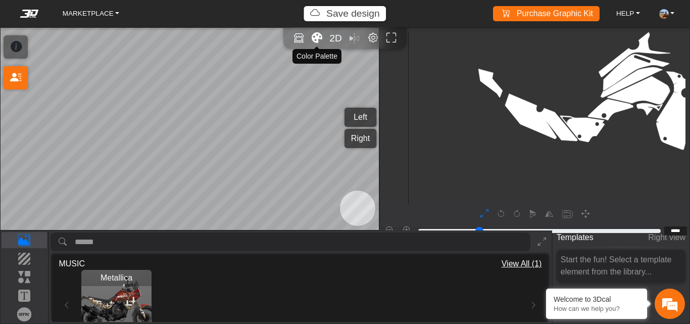
click at [318, 38] on icon "Color tool" at bounding box center [317, 38] width 11 height 12
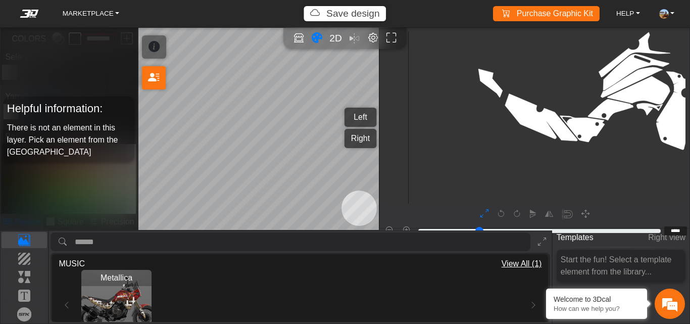
click at [318, 38] on icon "Color tool" at bounding box center [317, 38] width 11 height 12
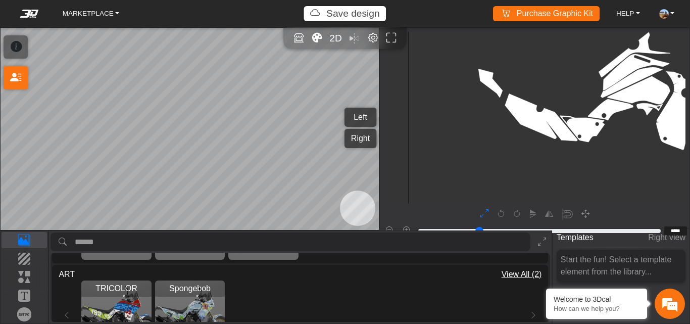
scroll to position [638, 0]
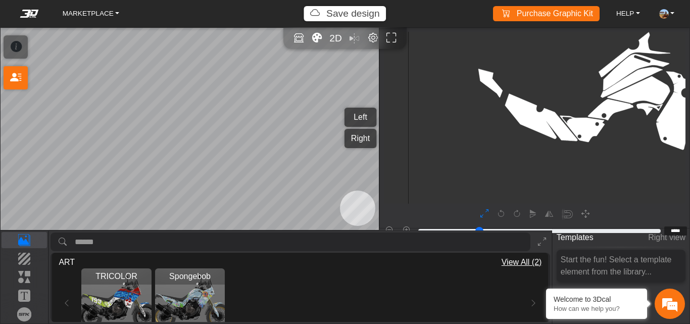
click at [207, 296] on img "View Spongebob" at bounding box center [190, 303] width 70 height 70
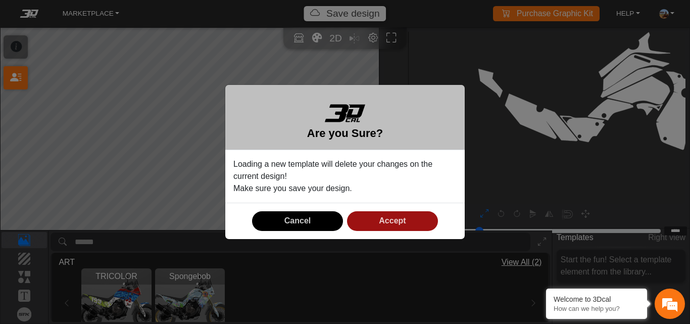
click at [385, 225] on button "Accept" at bounding box center [392, 221] width 91 height 20
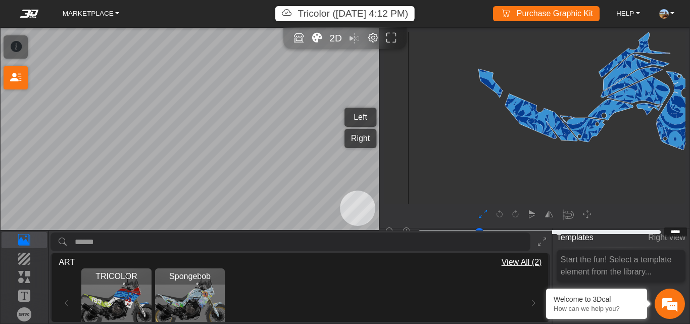
scroll to position [578, 0]
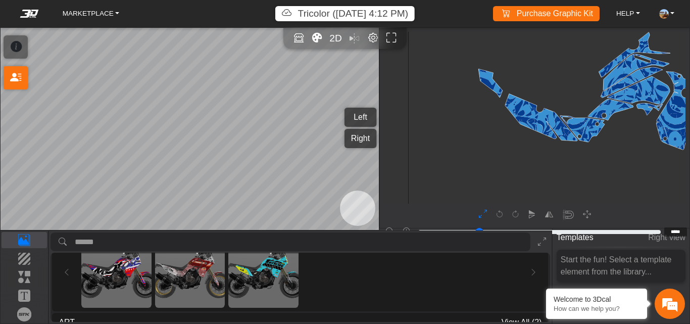
click at [196, 264] on img "View low poly red sky" at bounding box center [190, 273] width 70 height 70
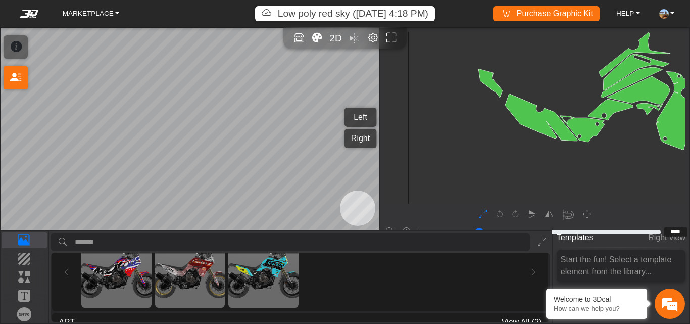
click at [117, 268] on img "View Motoz" at bounding box center [116, 273] width 70 height 70
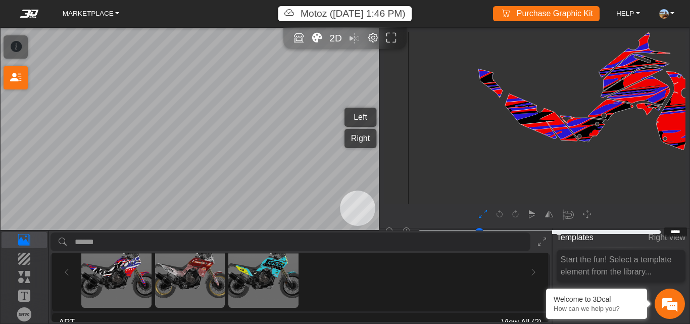
click at [269, 275] on img "View T700 blue sky race" at bounding box center [263, 273] width 70 height 70
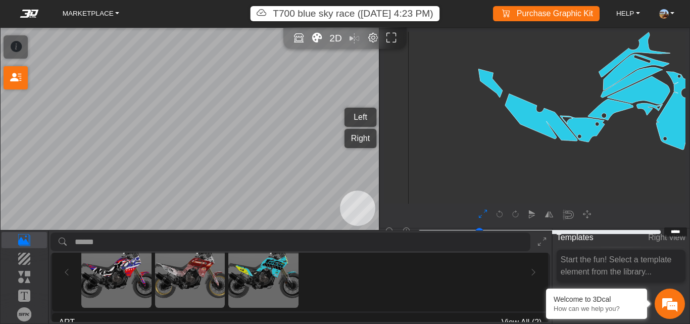
type input "*********"
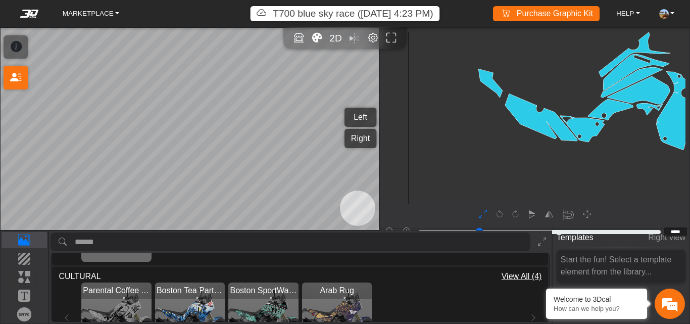
scroll to position [448, 0]
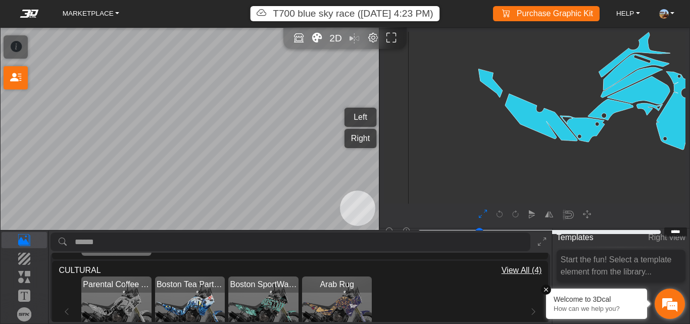
click at [548, 291] on em at bounding box center [546, 290] width 10 height 10
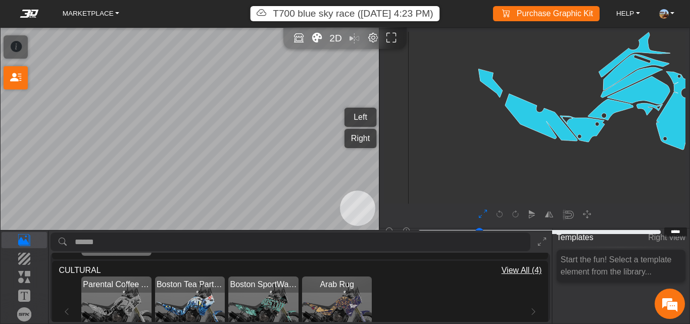
click at [136, 289] on span "Parental Coffee Assamese [PERSON_NAME]" at bounding box center [116, 284] width 70 height 12
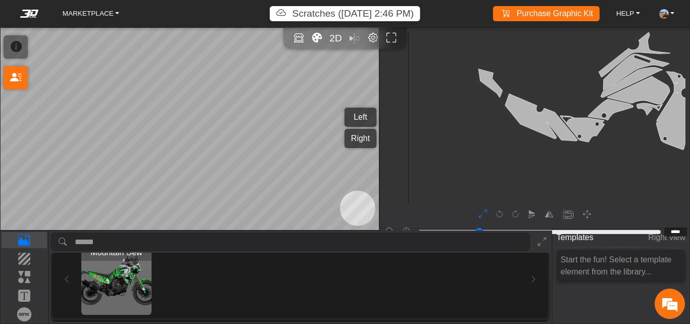
scroll to position [111, 0]
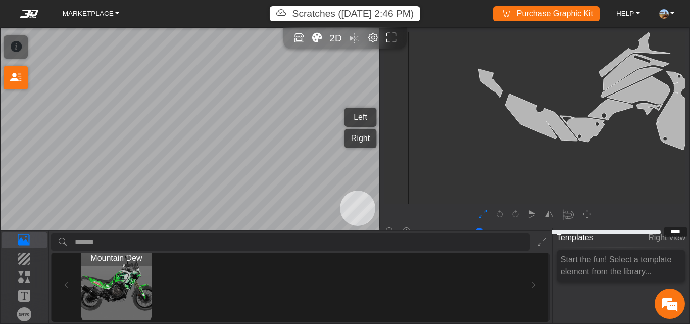
click at [136, 276] on img "View Mountain Dew" at bounding box center [116, 285] width 70 height 70
